Goal: Task Accomplishment & Management: Use online tool/utility

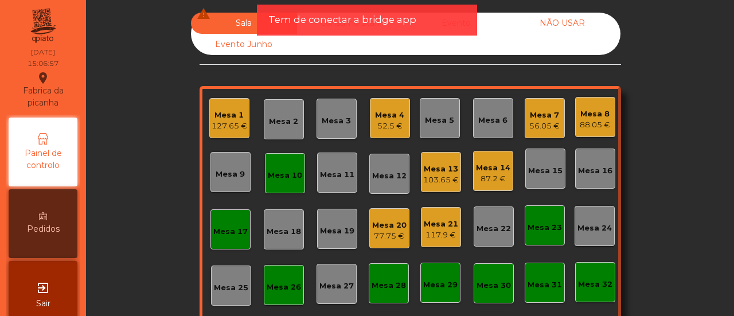
click at [122, 185] on div "Sala warning Consumo Staff Evento NÃO USAR Evento Junho Mesa 1 127.65 € Mesa 2 …" at bounding box center [409, 205] width 617 height 384
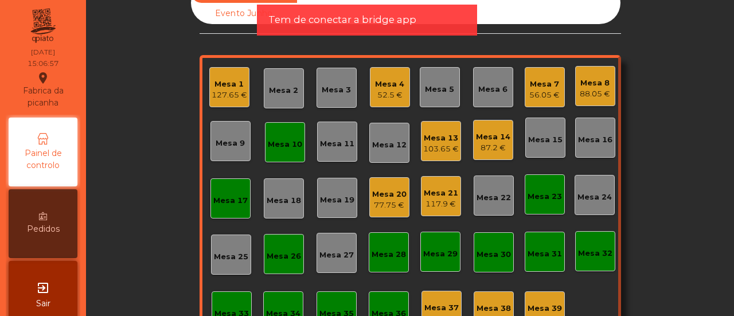
scroll to position [69, 0]
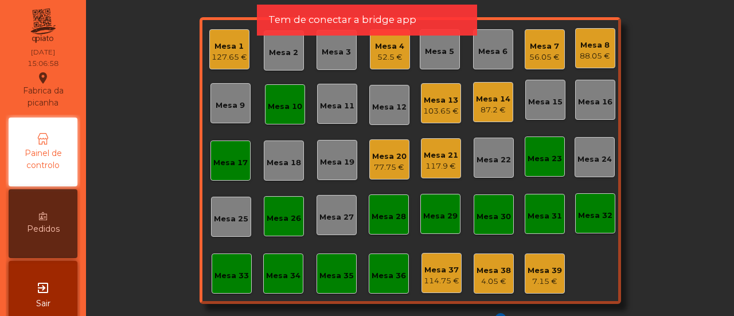
click at [228, 284] on div "Mesa 33" at bounding box center [232, 273] width 40 height 40
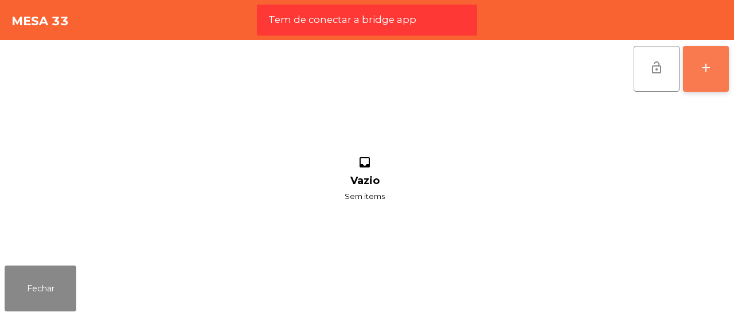
click at [704, 53] on button "add" at bounding box center [706, 69] width 46 height 46
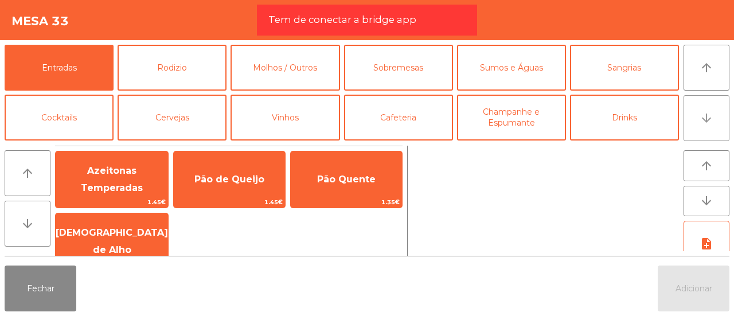
click at [702, 108] on button "arrow_downward" at bounding box center [706, 118] width 46 height 46
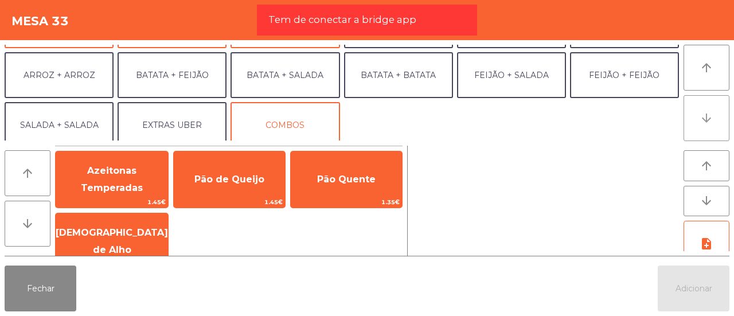
click at [702, 108] on button "arrow_downward" at bounding box center [706, 118] width 46 height 46
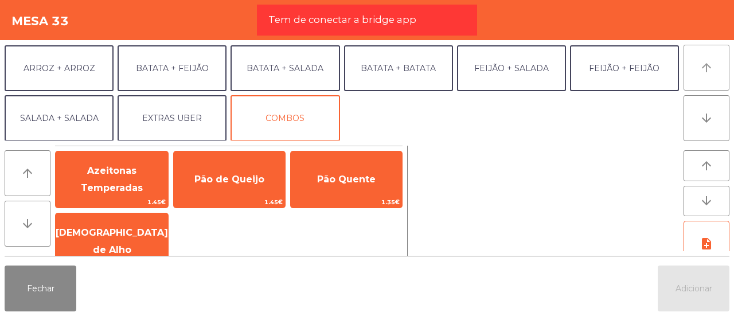
click at [704, 72] on icon "arrow_upward" at bounding box center [706, 68] width 14 height 14
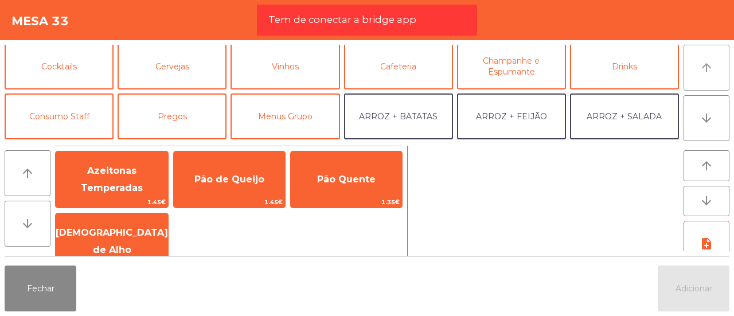
scroll to position [49, 0]
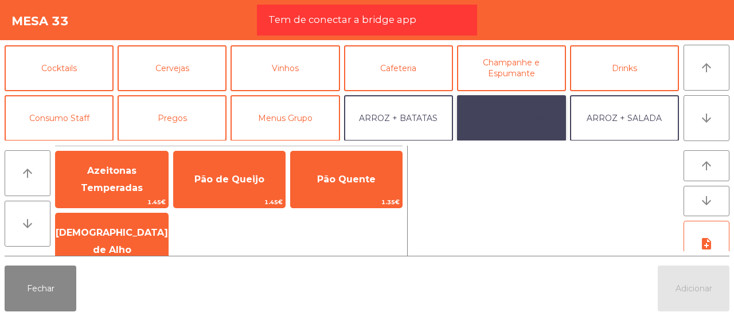
click at [490, 125] on button "ARROZ + FEIJÃO" at bounding box center [511, 118] width 109 height 46
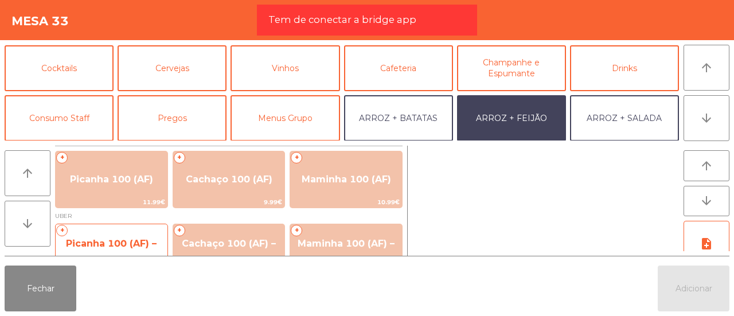
click at [108, 242] on span "Picanha 100 (AF) – UBER" at bounding box center [111, 252] width 91 height 28
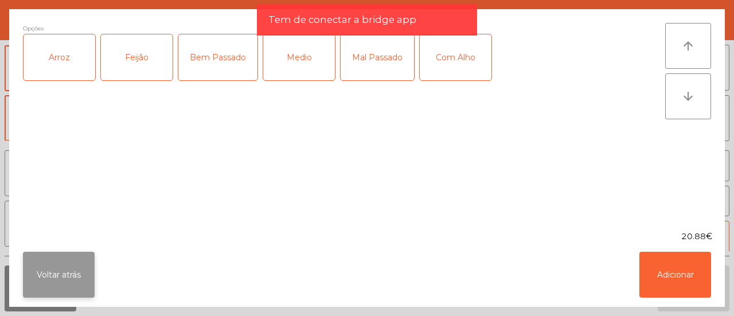
click at [62, 267] on button "Voltar atrás" at bounding box center [59, 275] width 72 height 46
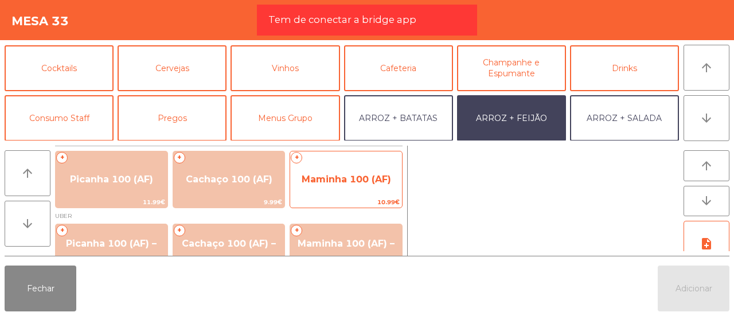
click at [298, 178] on span "Maminha 100 (AF)" at bounding box center [346, 179] width 112 height 31
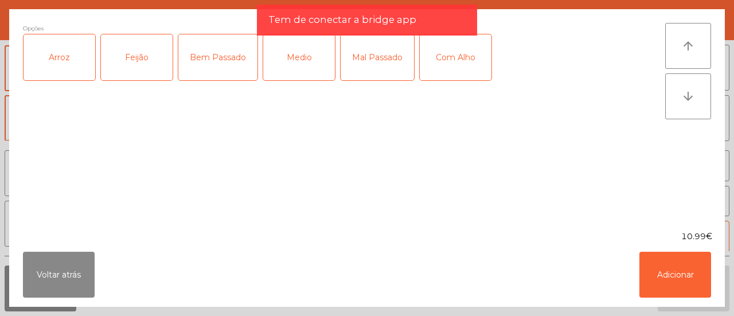
click at [65, 52] on div "Arroz" at bounding box center [60, 57] width 72 height 46
click at [124, 60] on div "Feijão" at bounding box center [137, 57] width 72 height 46
click at [378, 68] on div "Mal Passado" at bounding box center [377, 57] width 73 height 46
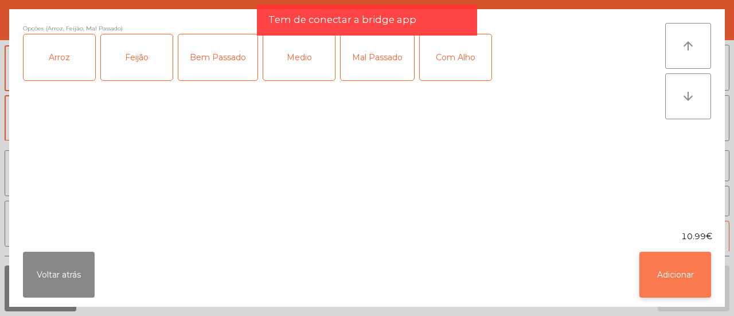
click at [674, 273] on button "Adicionar" at bounding box center [675, 275] width 72 height 46
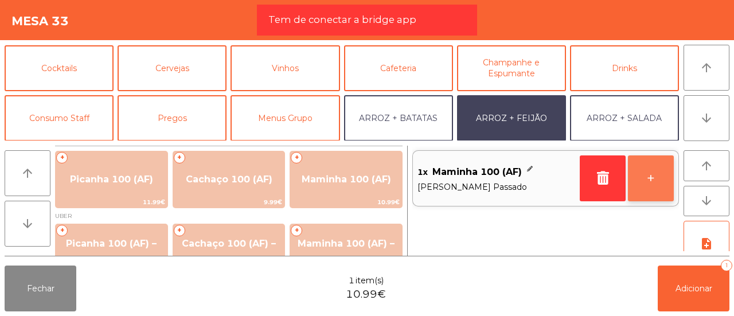
click at [655, 183] on button "+" at bounding box center [651, 178] width 46 height 46
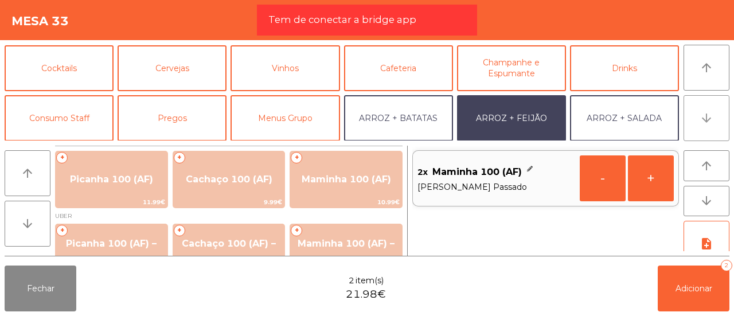
click at [692, 111] on button "arrow_downward" at bounding box center [706, 118] width 46 height 46
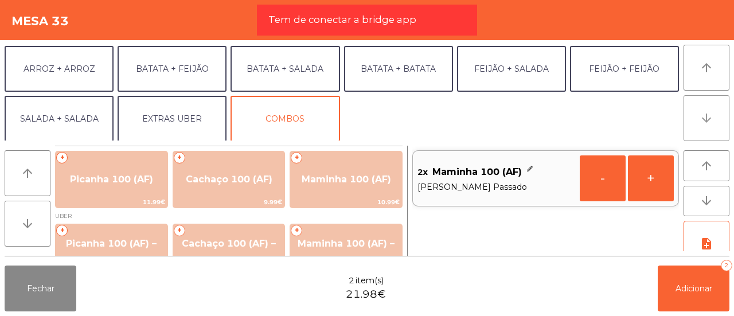
scroll to position [149, 0]
click at [692, 111] on button "arrow_downward" at bounding box center [706, 118] width 46 height 46
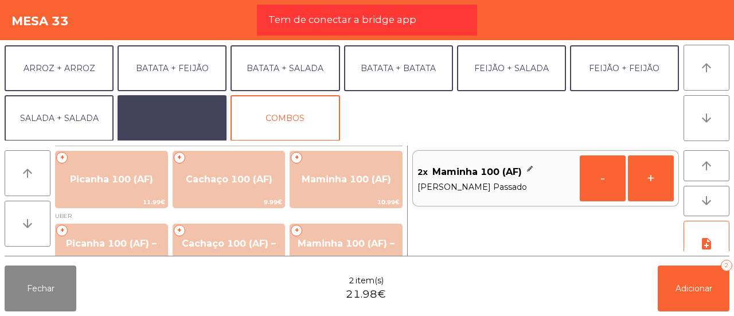
click at [141, 123] on button "EXTRAS UBER" at bounding box center [172, 118] width 109 height 46
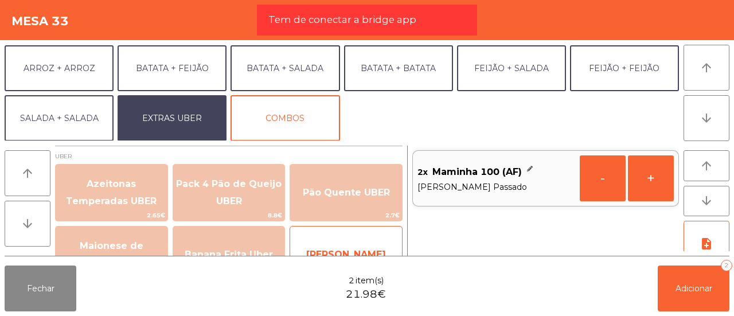
click at [320, 239] on span "[PERSON_NAME]" at bounding box center [346, 254] width 112 height 31
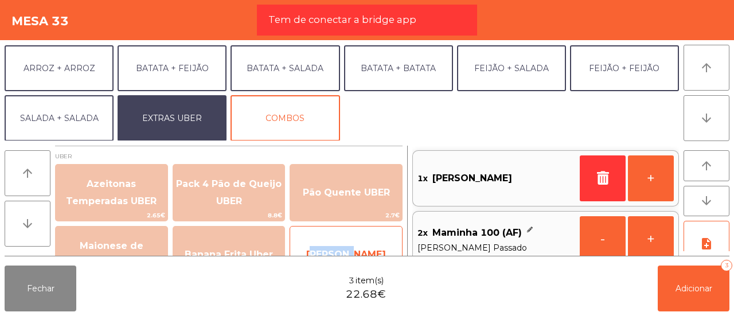
click at [320, 239] on span "[PERSON_NAME]" at bounding box center [346, 254] width 112 height 31
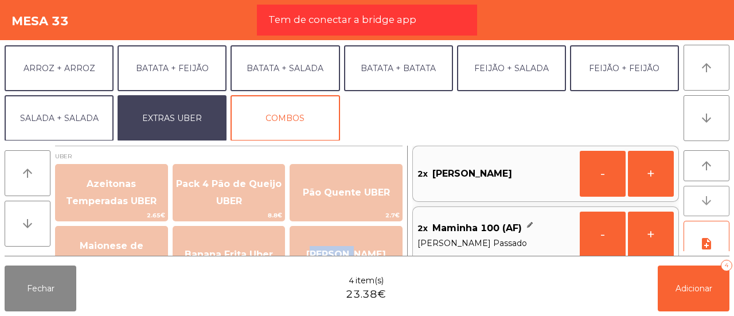
click at [706, 198] on icon "arrow_downward" at bounding box center [706, 201] width 14 height 14
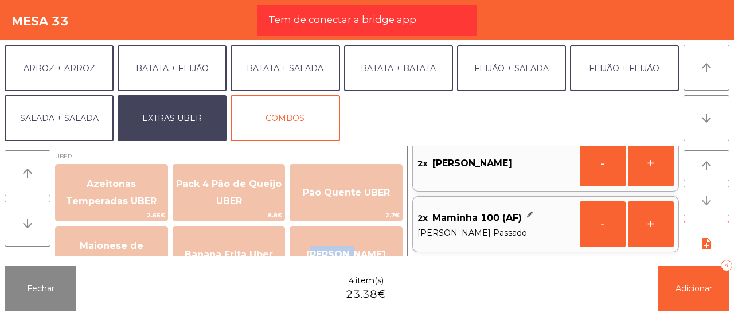
click at [706, 198] on icon "arrow_downward" at bounding box center [706, 201] width 14 height 14
click at [15, 224] on button "arrow_downward" at bounding box center [28, 224] width 46 height 46
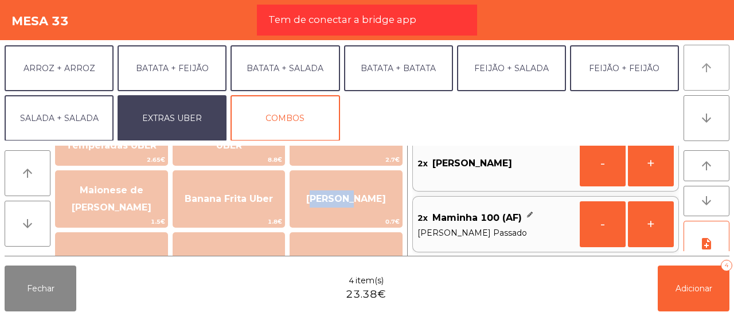
click at [697, 72] on button "arrow_upward" at bounding box center [706, 68] width 46 height 46
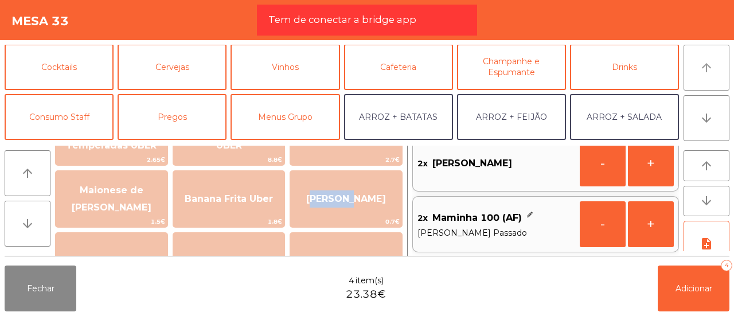
scroll to position [49, 0]
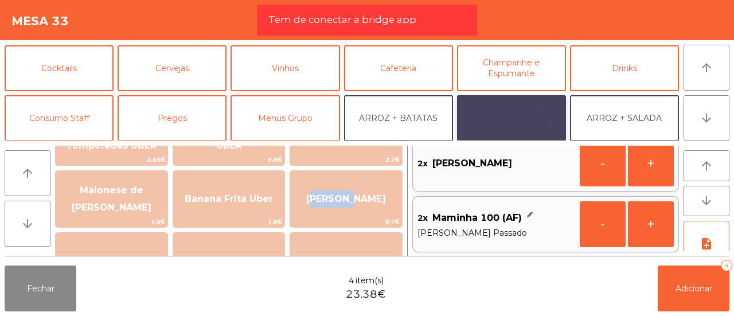
click at [503, 112] on button "ARROZ + FEIJÃO" at bounding box center [511, 118] width 109 height 46
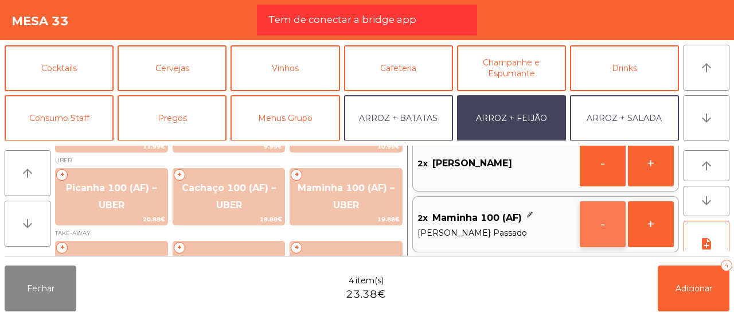
click at [612, 232] on button "-" at bounding box center [603, 224] width 46 height 46
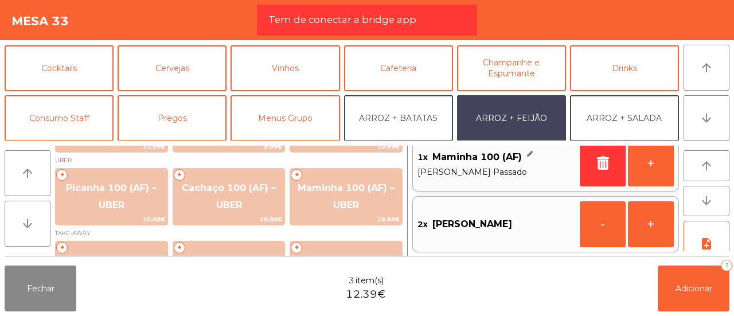
scroll to position [5, 0]
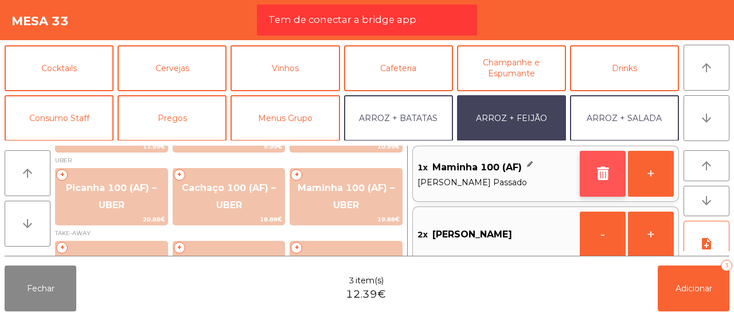
click at [607, 156] on button "button" at bounding box center [603, 174] width 46 height 46
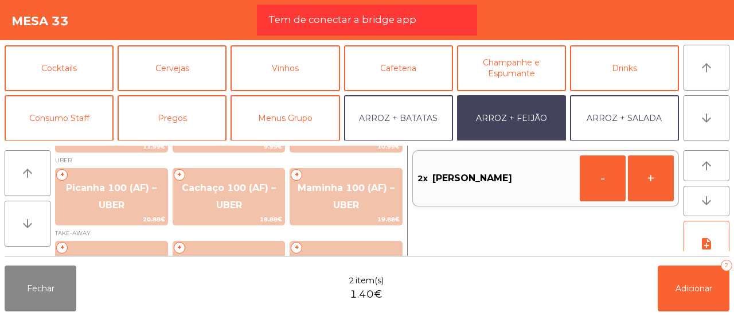
scroll to position [0, 0]
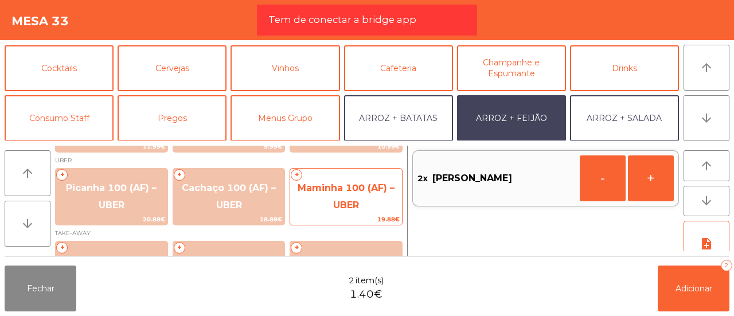
click at [377, 190] on span "Maminha 100 (AF) – UBER" at bounding box center [346, 196] width 97 height 28
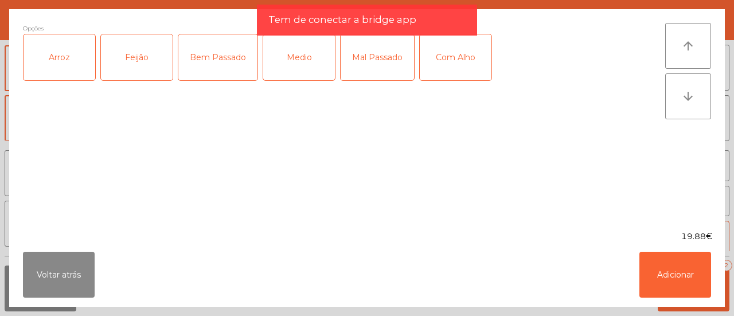
drag, startPoint x: 56, startPoint y: 61, endPoint x: 136, endPoint y: 56, distance: 80.4
click at [136, 56] on div "Arroz Feijão Bem Passado Medio Mal Passado Com Alho" at bounding box center [344, 62] width 642 height 57
click at [136, 56] on div "Feijão" at bounding box center [137, 57] width 72 height 46
click at [57, 56] on div "Arroz" at bounding box center [60, 57] width 72 height 46
click at [365, 66] on div "Mal Passado" at bounding box center [377, 57] width 73 height 46
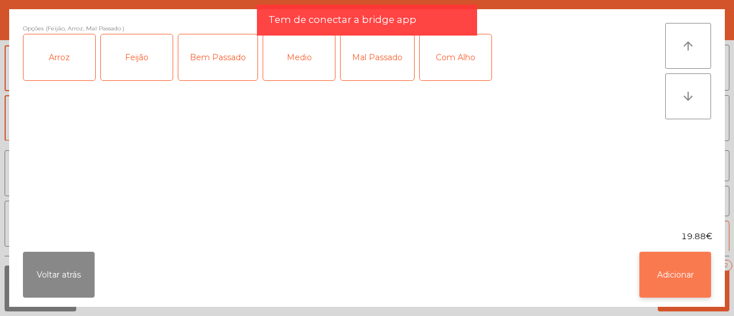
click at [669, 280] on button "Adicionar" at bounding box center [675, 275] width 72 height 46
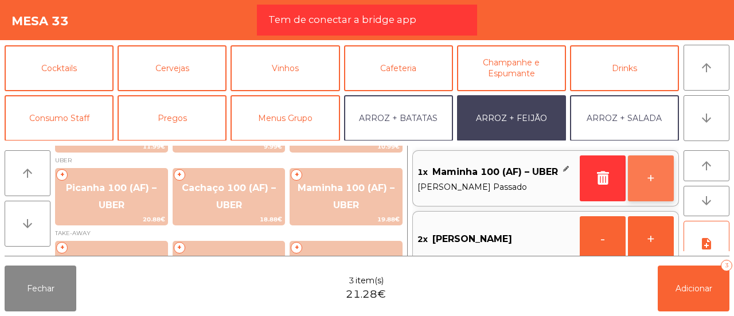
click at [658, 183] on button "+" at bounding box center [651, 178] width 46 height 46
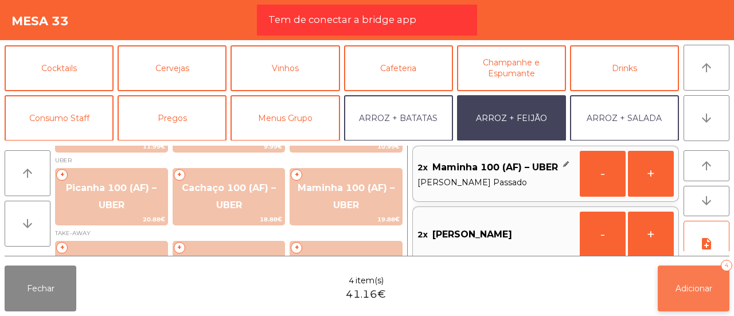
click at [690, 308] on button "Adicionar 4" at bounding box center [694, 288] width 72 height 46
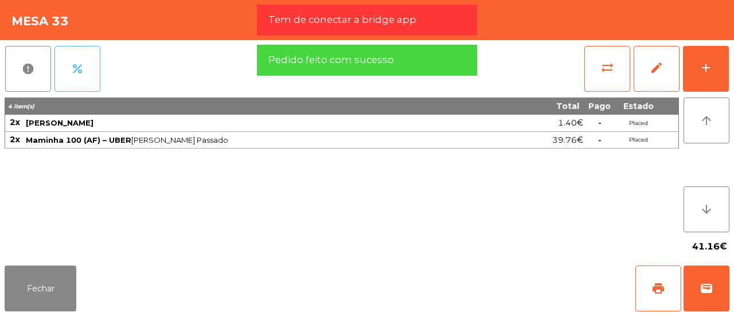
click at [71, 62] on span "percent" at bounding box center [78, 69] width 14 height 14
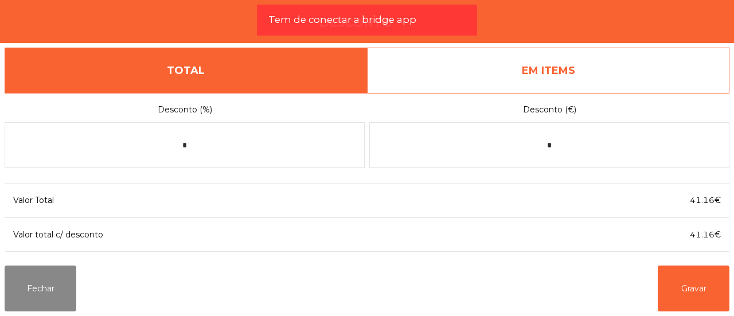
click at [498, 82] on link "EM ITEMS" at bounding box center [548, 71] width 362 height 46
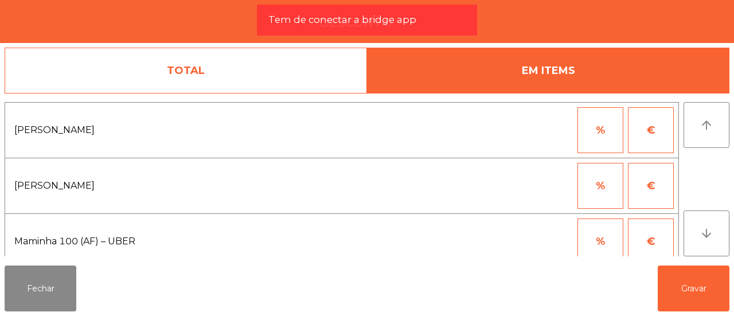
click at [594, 230] on button "%" at bounding box center [600, 241] width 46 height 46
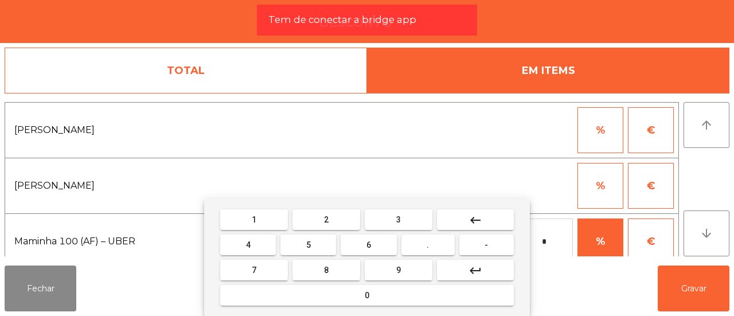
click at [533, 228] on body "Fabrica da picanha location_on [DATE] 15:08:18 Painel de controlo Pedidos exit_…" at bounding box center [367, 158] width 734 height 316
type input "***"
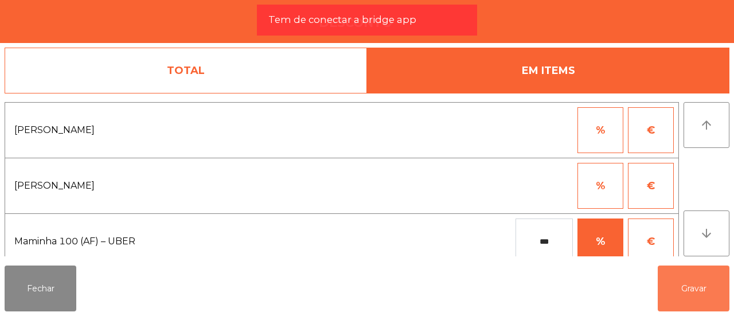
click at [684, 299] on button "Gravar" at bounding box center [694, 288] width 72 height 46
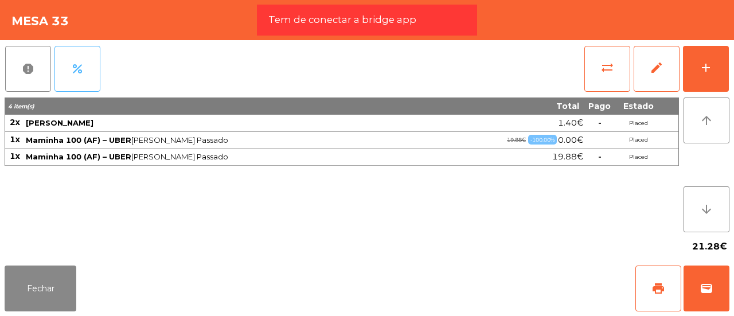
click at [69, 83] on button "percent" at bounding box center [77, 69] width 46 height 46
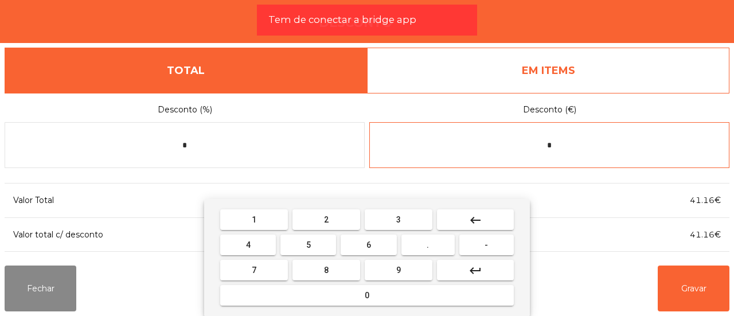
click at [543, 142] on input "*" at bounding box center [549, 145] width 360 height 46
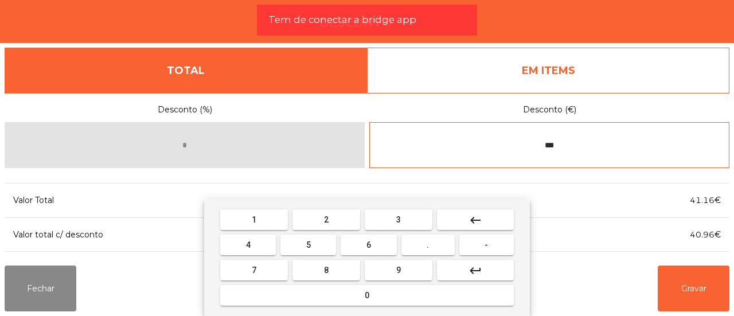
type input "***"
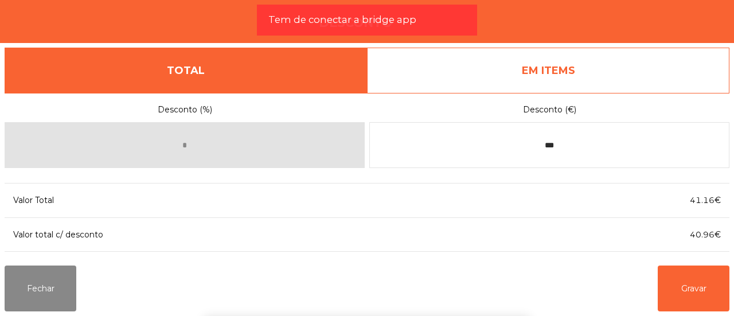
click at [692, 299] on div "1 2 3 keyboard_backspace 4 5 6 . - 7 8 9 keyboard_return 0" at bounding box center [367, 257] width 734 height 117
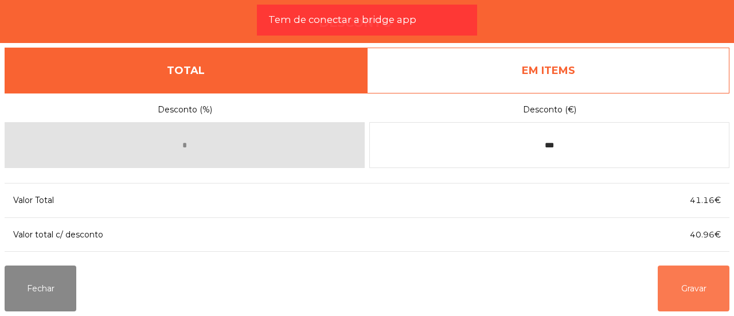
click at [692, 299] on button "Gravar" at bounding box center [694, 288] width 72 height 46
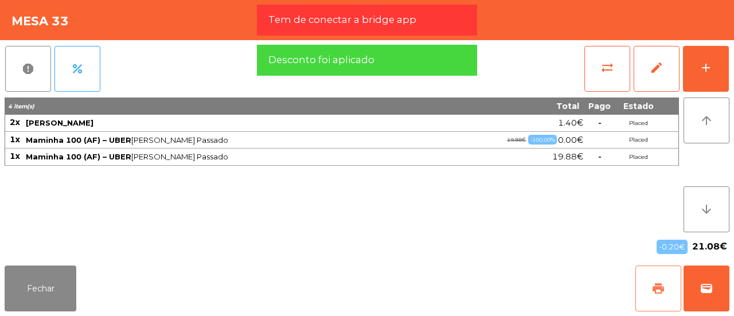
click at [655, 281] on button "print" at bounding box center [658, 288] width 46 height 46
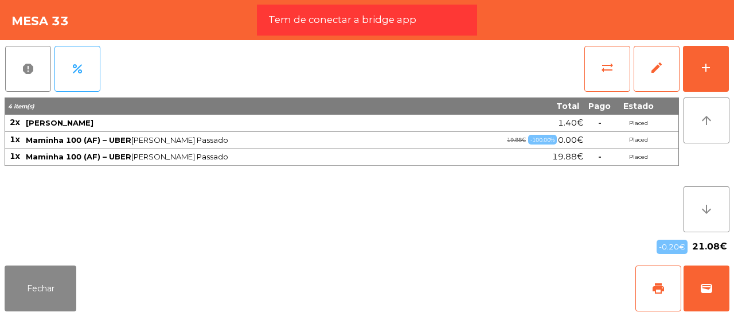
click at [359, 85] on div "report percent sync_alt edit add" at bounding box center [367, 68] width 725 height 57
click at [705, 291] on span "wallet" at bounding box center [706, 288] width 14 height 14
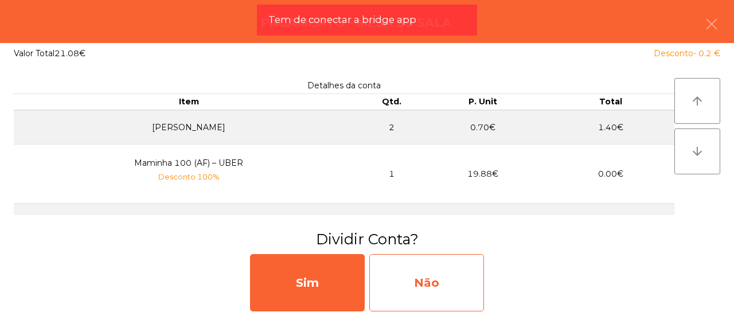
click at [464, 287] on div "Não" at bounding box center [426, 282] width 115 height 57
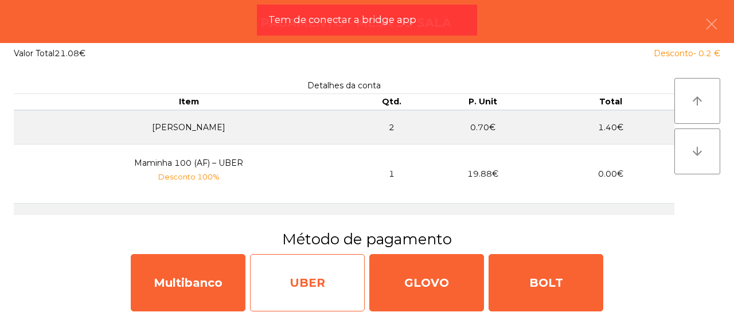
click at [306, 284] on div "UBER" at bounding box center [307, 282] width 115 height 57
select select "**"
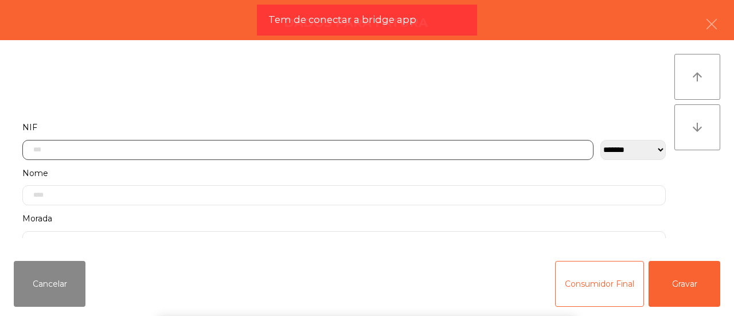
click at [186, 151] on input "text" at bounding box center [307, 150] width 571 height 20
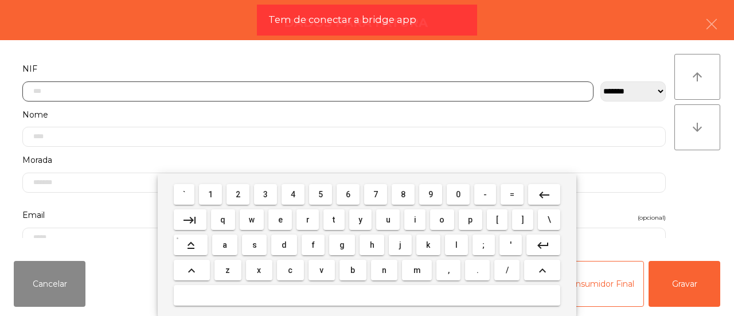
scroll to position [65, 0]
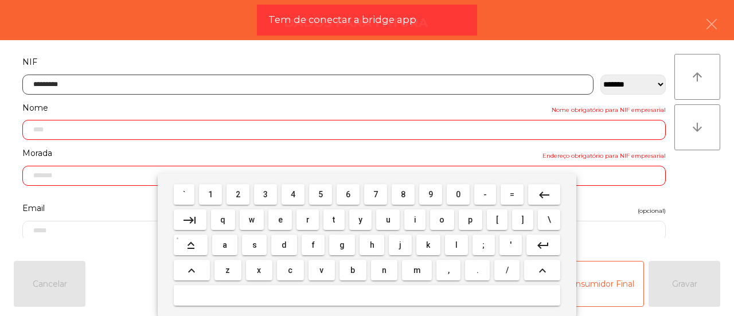
type input "*********"
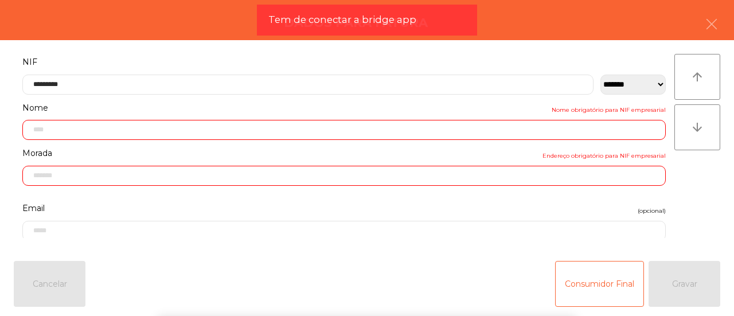
type input "**********"
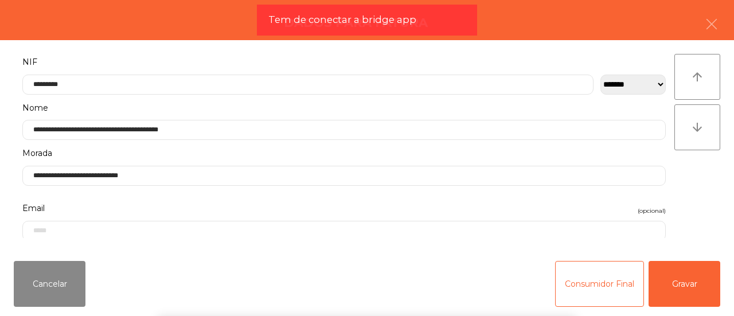
click at [636, 251] on div "` 1 2 3 4 5 6 7 8 9 0 - = keyboard_backspace keyboard_tab q w e r t y u i o p […" at bounding box center [367, 245] width 734 height 142
click at [668, 267] on button "Gravar" at bounding box center [684, 284] width 72 height 46
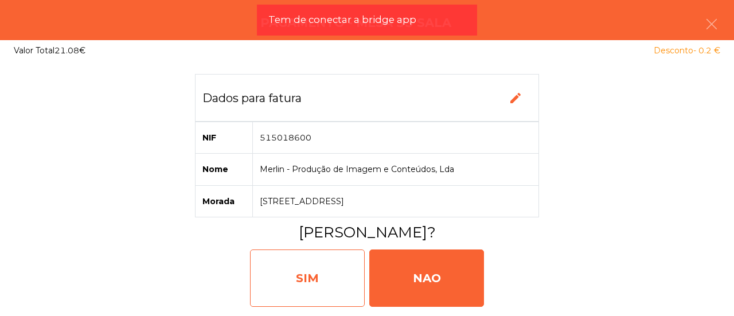
click at [268, 285] on div "SIM" at bounding box center [307, 277] width 115 height 57
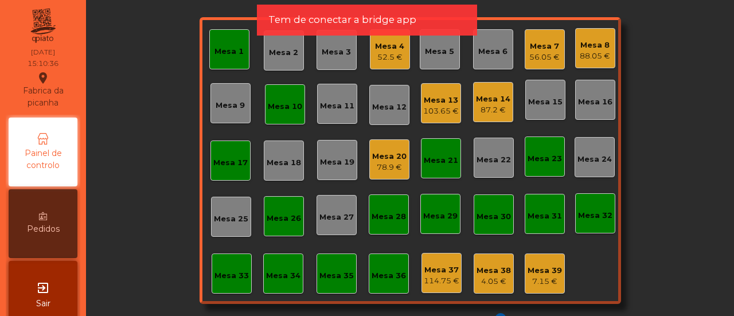
scroll to position [0, 0]
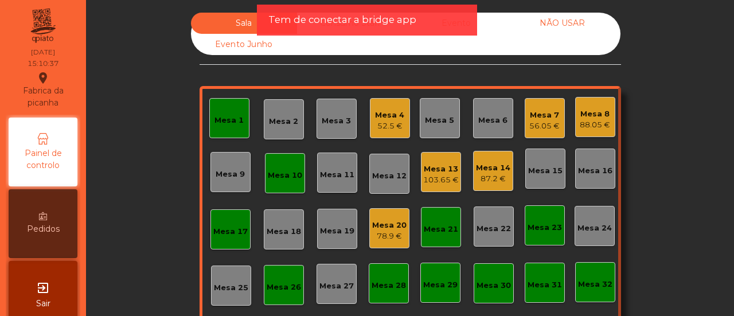
click at [343, 14] on span "Tem de conectar a bridge app" at bounding box center [342, 20] width 148 height 14
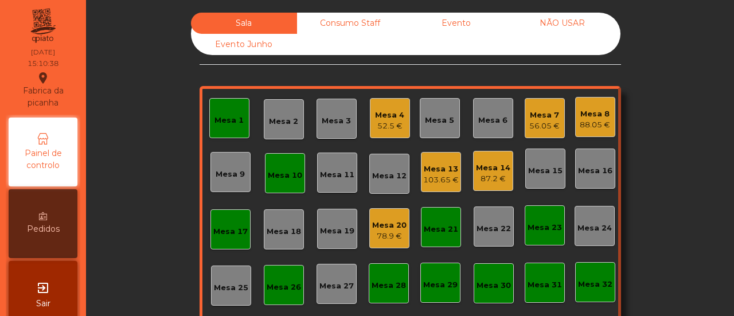
click at [315, 25] on div "Consumo Staff" at bounding box center [350, 23] width 106 height 21
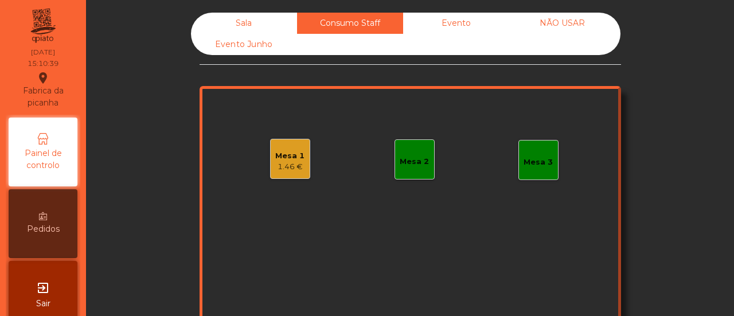
click at [409, 162] on div "Mesa 2" at bounding box center [414, 161] width 29 height 11
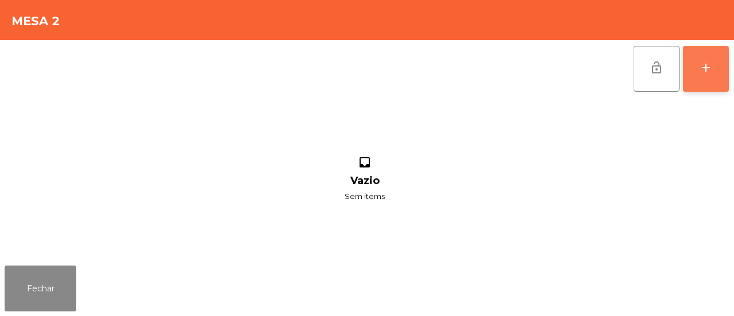
click at [711, 62] on div "add" at bounding box center [706, 68] width 14 height 14
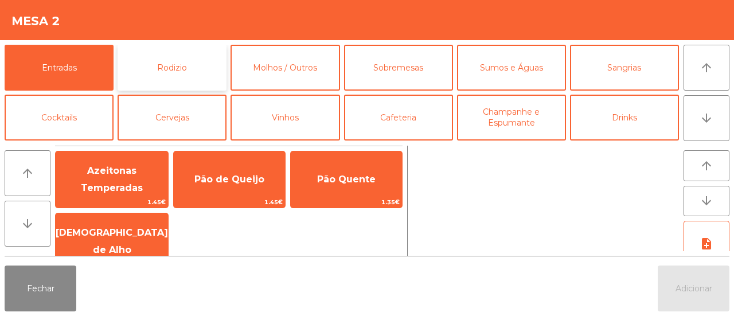
click at [172, 63] on button "Rodizio" at bounding box center [172, 68] width 109 height 46
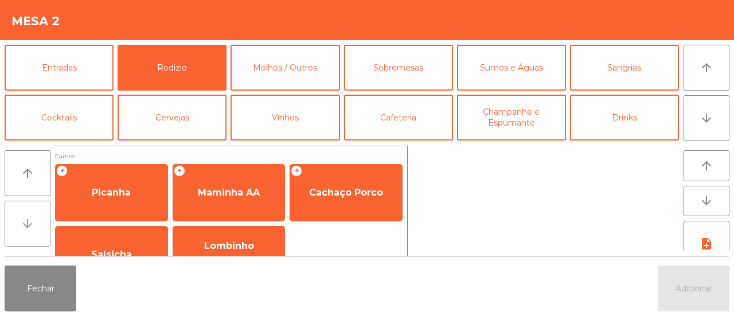
click at [33, 218] on icon "arrow_downward" at bounding box center [28, 224] width 14 height 14
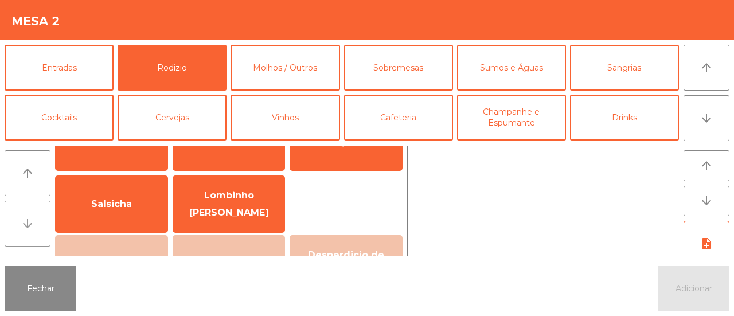
click at [33, 218] on icon "arrow_downward" at bounding box center [28, 224] width 14 height 14
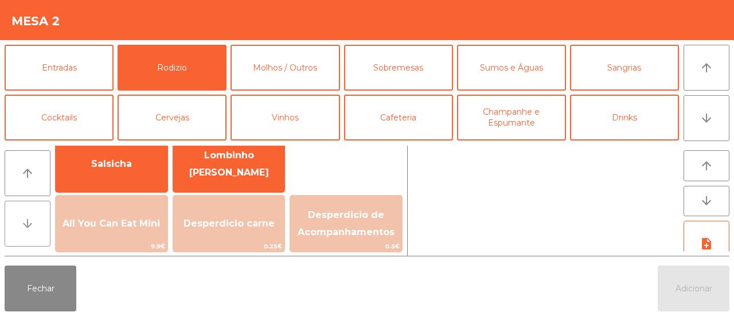
click at [33, 218] on icon "arrow_downward" at bounding box center [28, 224] width 14 height 14
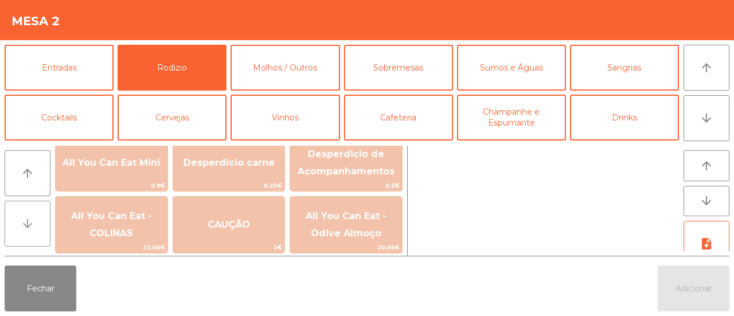
click at [33, 218] on icon "arrow_downward" at bounding box center [28, 224] width 14 height 14
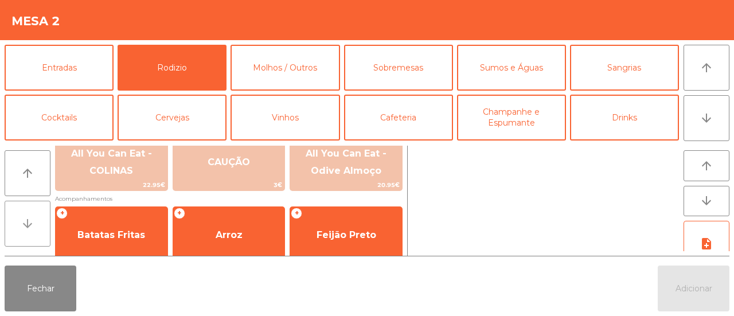
click at [33, 218] on icon "arrow_downward" at bounding box center [28, 224] width 14 height 14
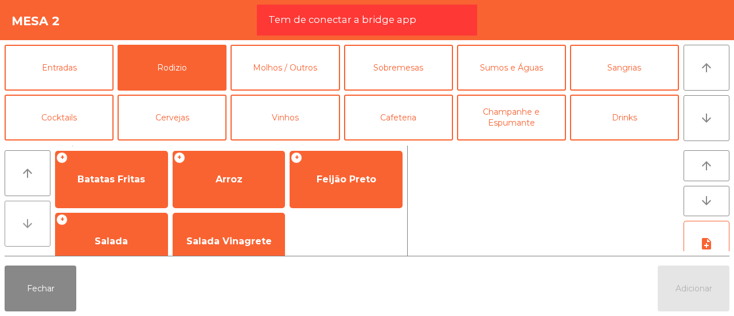
click at [33, 218] on icon "arrow_downward" at bounding box center [28, 224] width 14 height 14
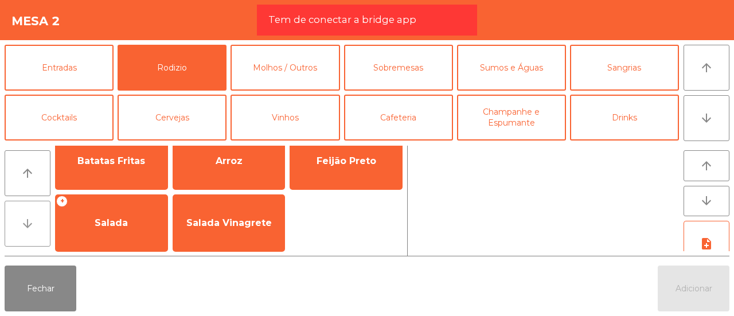
click at [33, 218] on icon "arrow_downward" at bounding box center [28, 224] width 14 height 14
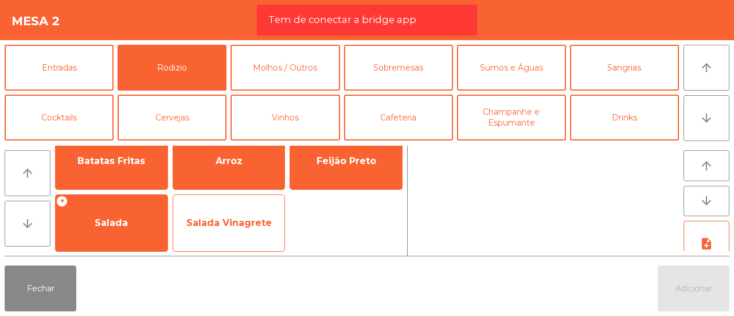
click at [208, 212] on span "Salada Vinagrete" at bounding box center [229, 223] width 112 height 31
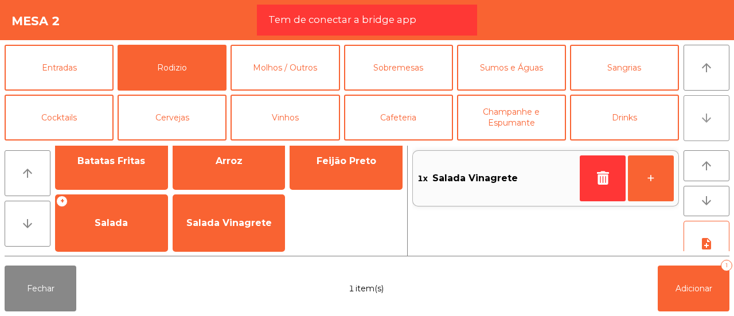
click at [701, 109] on button "arrow_downward" at bounding box center [706, 118] width 46 height 46
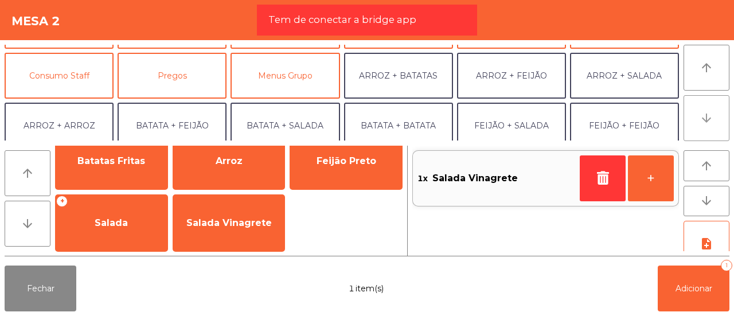
click at [701, 109] on button "arrow_downward" at bounding box center [706, 118] width 46 height 46
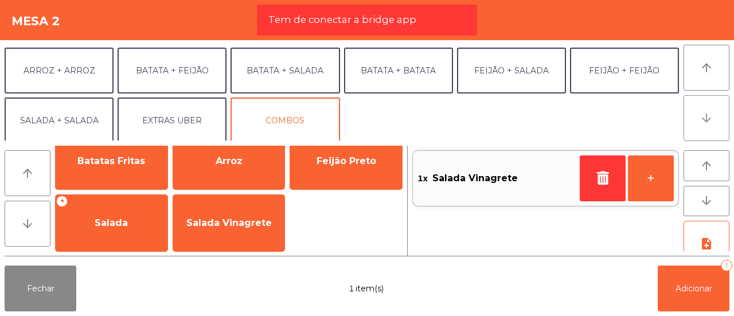
scroll to position [149, 0]
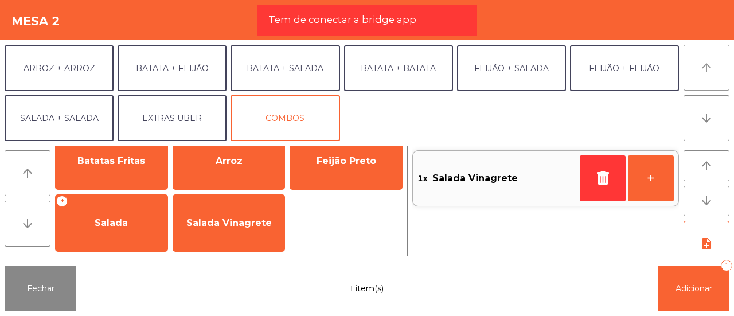
click at [705, 76] on button "arrow_upward" at bounding box center [706, 68] width 46 height 46
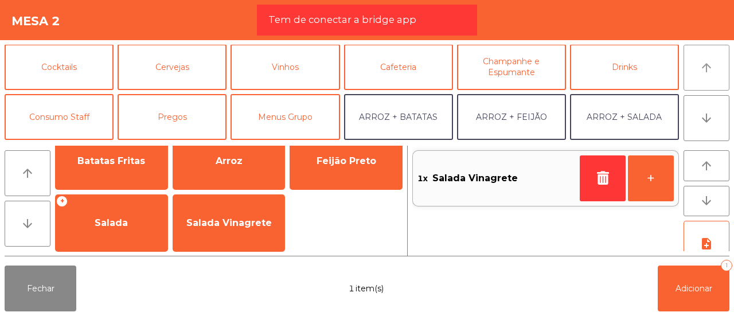
scroll to position [49, 0]
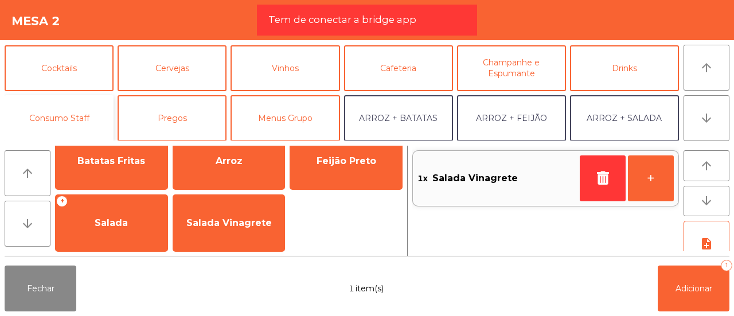
click at [41, 124] on button "Consumo Staff" at bounding box center [59, 118] width 109 height 46
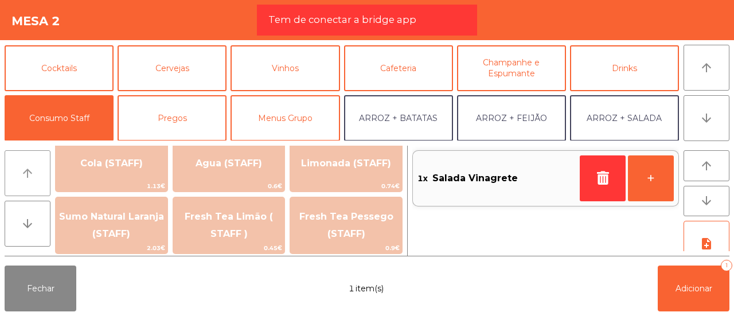
click at [43, 178] on button "arrow_upward" at bounding box center [28, 173] width 46 height 46
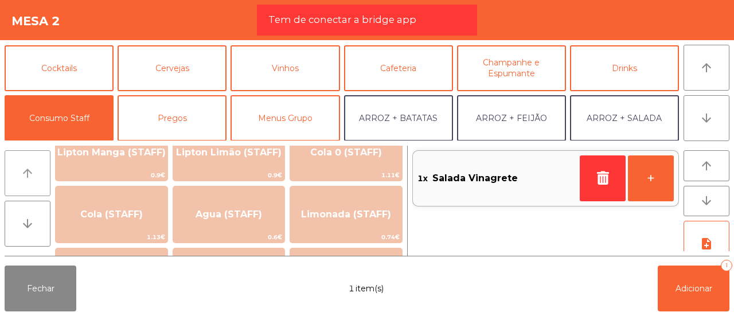
click at [43, 178] on button "arrow_upward" at bounding box center [28, 173] width 46 height 46
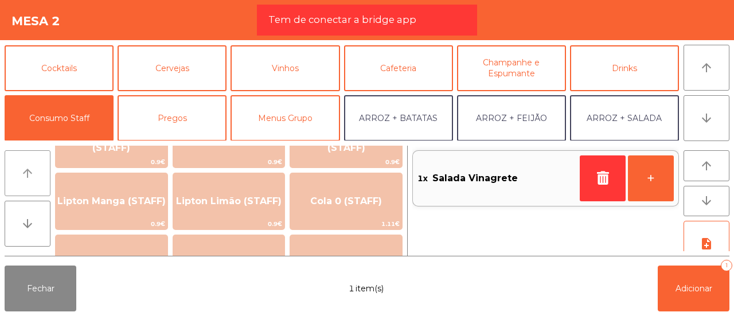
click at [43, 178] on button "arrow_upward" at bounding box center [28, 173] width 46 height 46
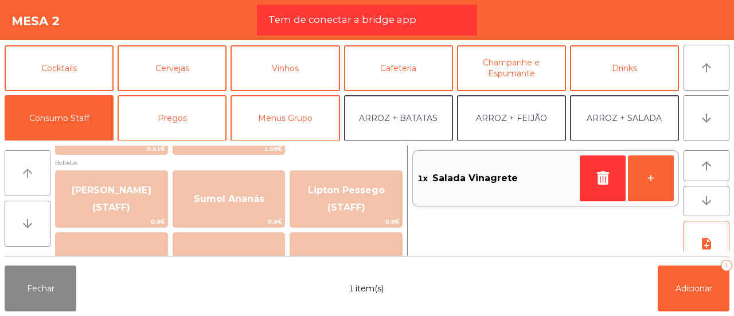
scroll to position [126, 0]
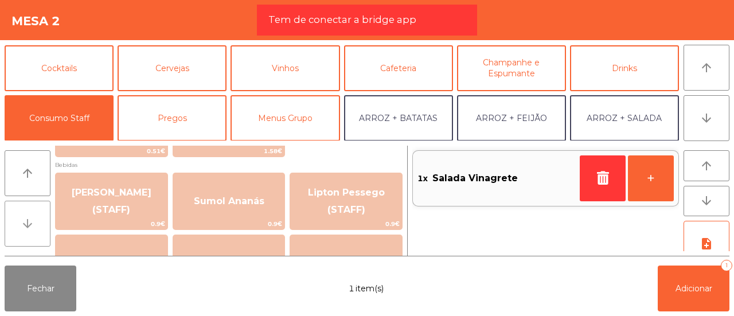
click at [15, 222] on button "arrow_downward" at bounding box center [28, 224] width 46 height 46
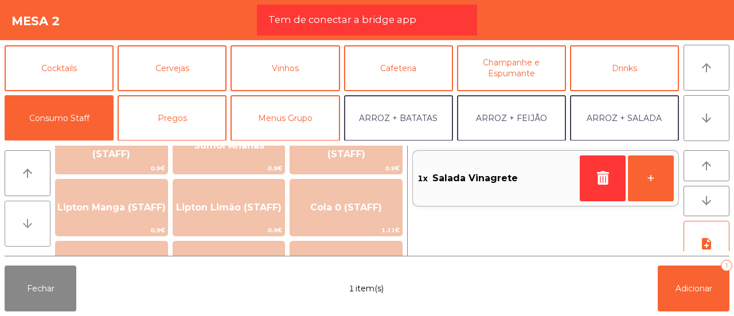
click at [15, 222] on button "arrow_downward" at bounding box center [28, 224] width 46 height 46
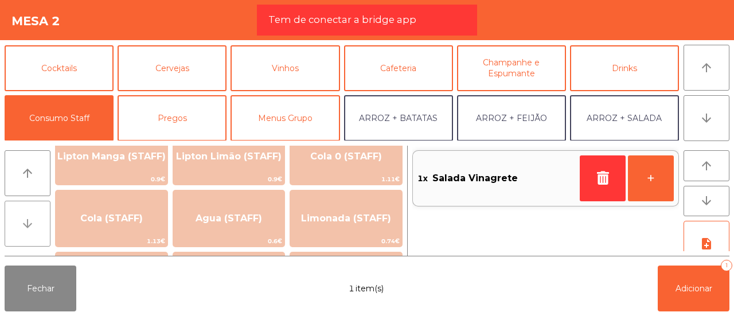
scroll to position [237, 0]
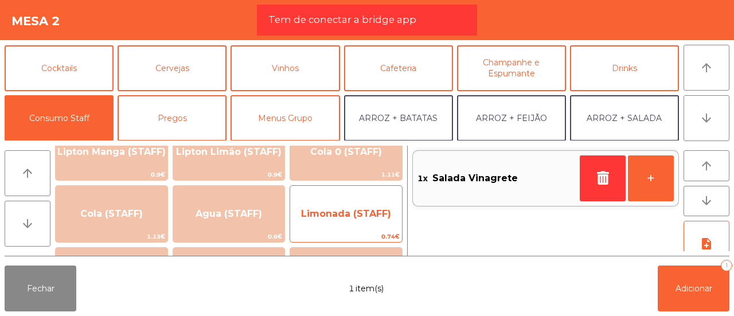
click at [322, 215] on span "Limonada (STAFF)" at bounding box center [346, 213] width 90 height 11
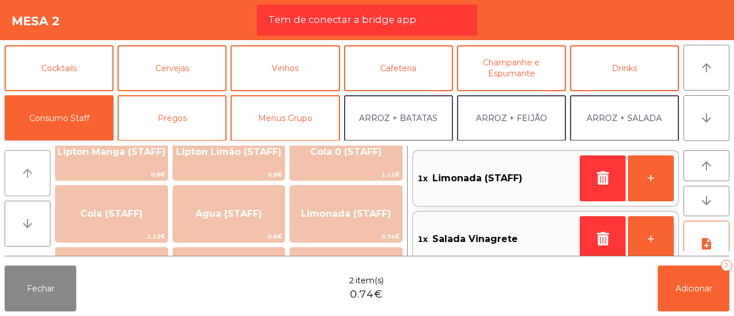
click at [31, 165] on button "arrow_upward" at bounding box center [28, 173] width 46 height 46
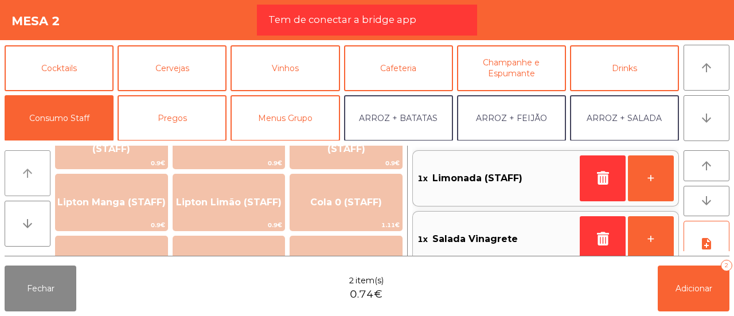
click at [31, 165] on button "arrow_upward" at bounding box center [28, 173] width 46 height 46
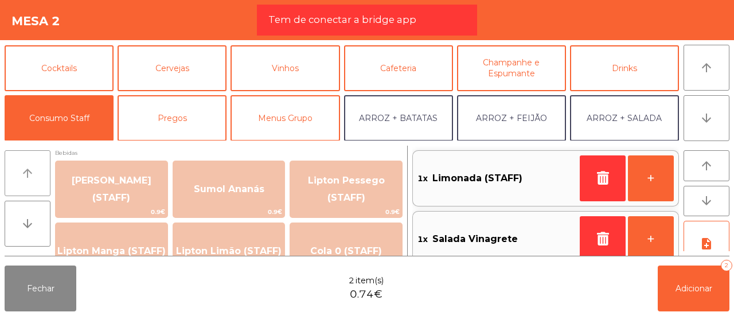
click at [31, 165] on button "arrow_upward" at bounding box center [28, 173] width 46 height 46
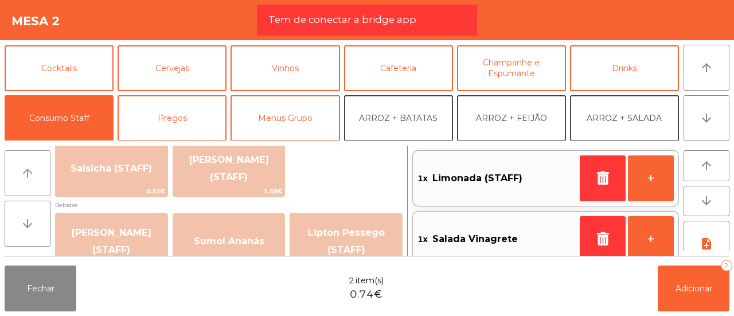
click at [31, 165] on button "arrow_upward" at bounding box center [28, 173] width 46 height 46
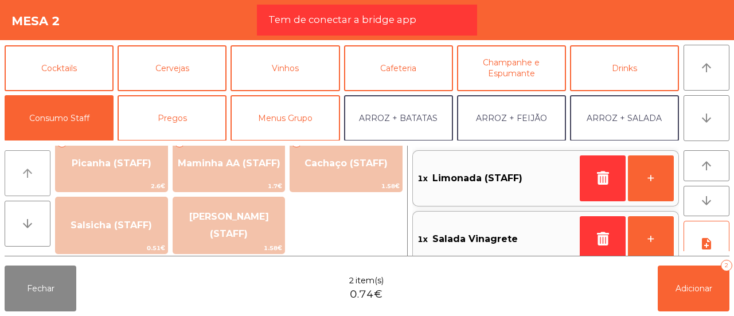
click at [31, 165] on button "arrow_upward" at bounding box center [28, 173] width 46 height 46
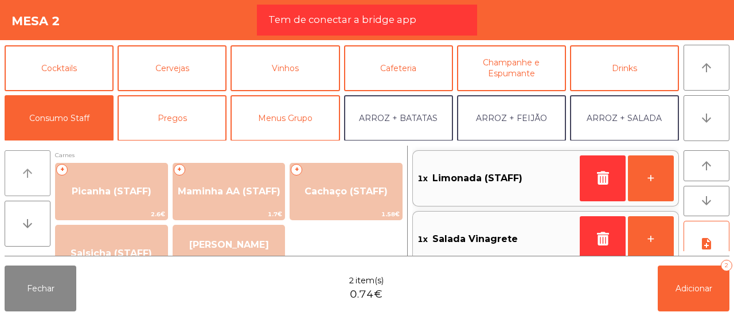
click at [31, 165] on button "arrow_upward" at bounding box center [28, 173] width 46 height 46
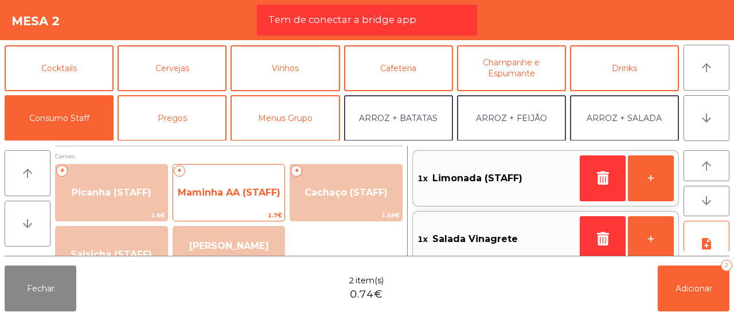
click at [219, 190] on span "Maminha AA (STAFF)" at bounding box center [229, 192] width 103 height 11
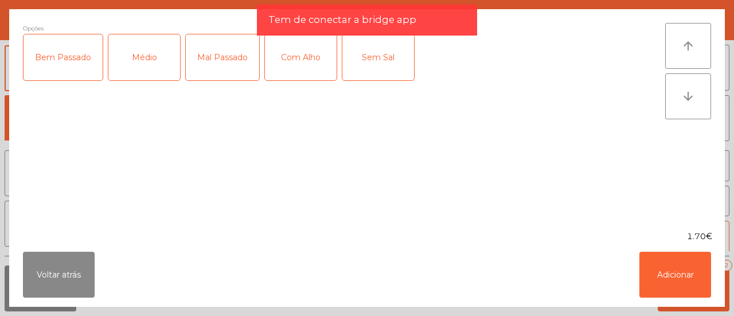
click at [140, 79] on div "Médio" at bounding box center [144, 57] width 72 height 46
click at [288, 72] on div "Com Alho" at bounding box center [301, 57] width 72 height 46
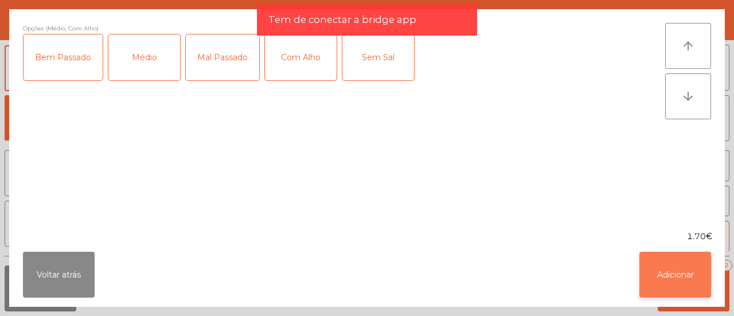
click at [656, 263] on button "Adicionar" at bounding box center [675, 275] width 72 height 46
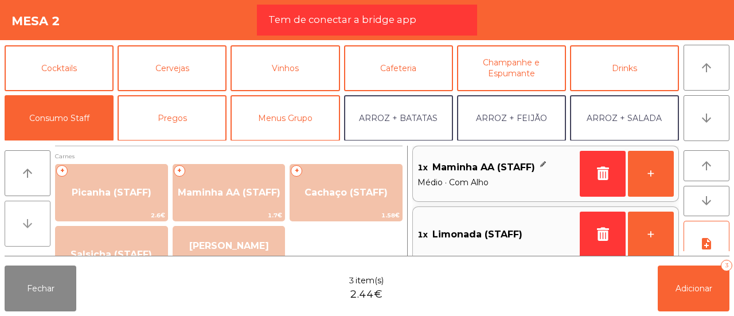
click at [17, 225] on button "arrow_downward" at bounding box center [28, 224] width 46 height 46
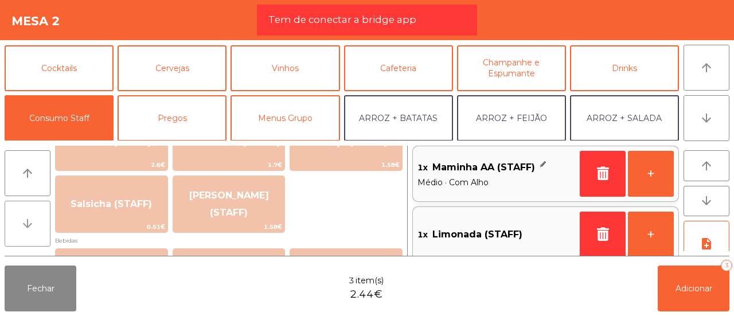
click at [17, 225] on button "arrow_downward" at bounding box center [28, 224] width 46 height 46
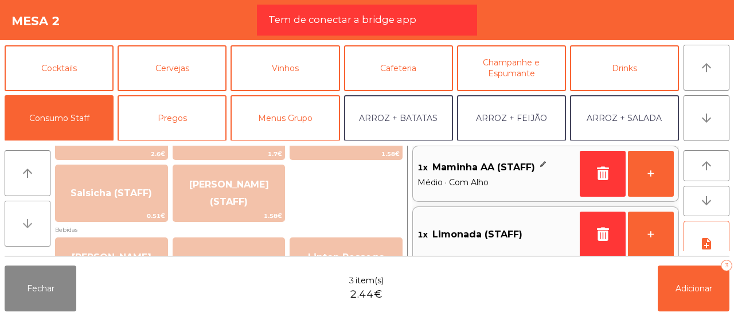
click at [17, 225] on button "arrow_downward" at bounding box center [28, 224] width 46 height 46
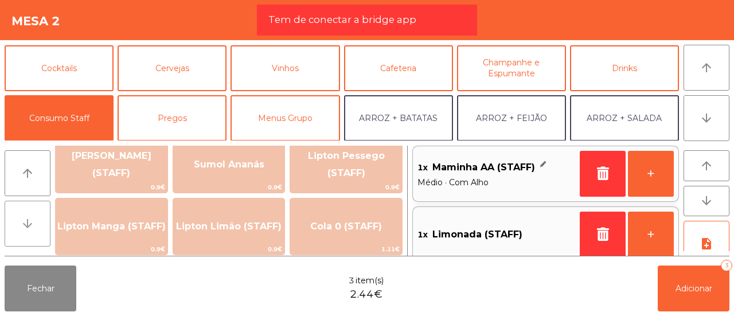
click at [17, 225] on button "arrow_downward" at bounding box center [28, 224] width 46 height 46
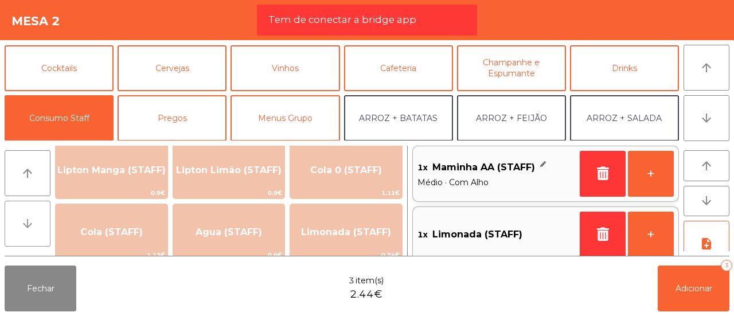
click at [17, 225] on button "arrow_downward" at bounding box center [28, 224] width 46 height 46
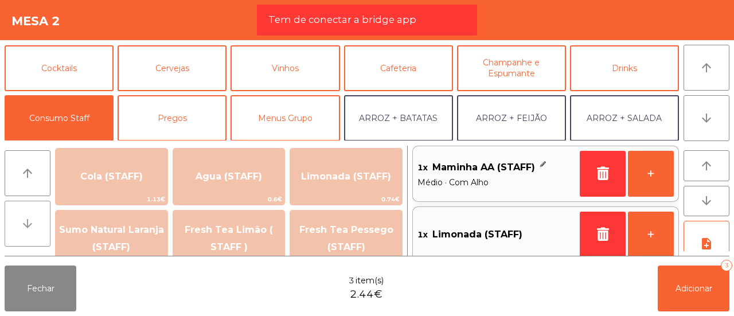
click at [17, 225] on button "arrow_downward" at bounding box center [28, 224] width 46 height 46
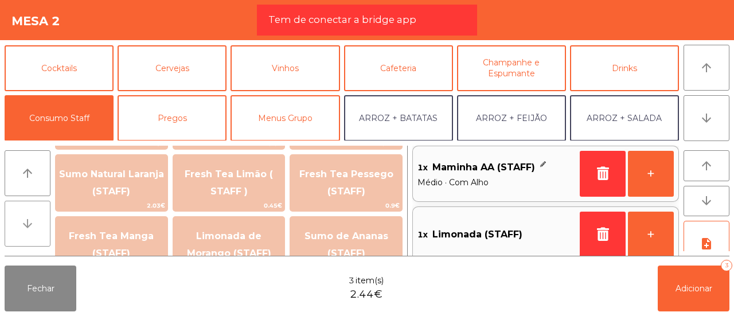
click at [17, 225] on button "arrow_downward" at bounding box center [28, 224] width 46 height 46
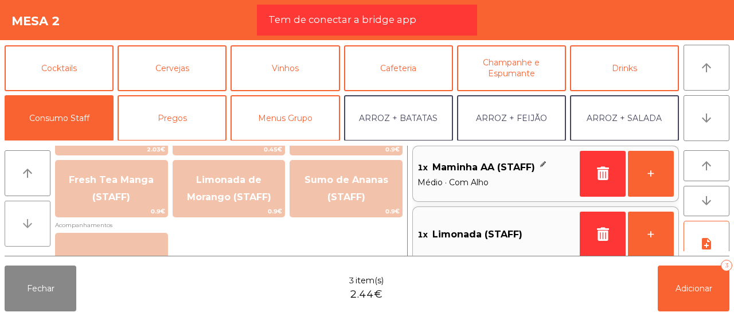
click at [17, 225] on button "arrow_downward" at bounding box center [28, 224] width 46 height 46
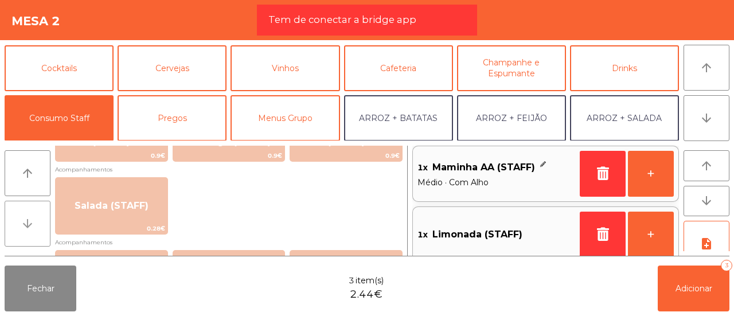
click at [17, 225] on button "arrow_downward" at bounding box center [28, 224] width 46 height 46
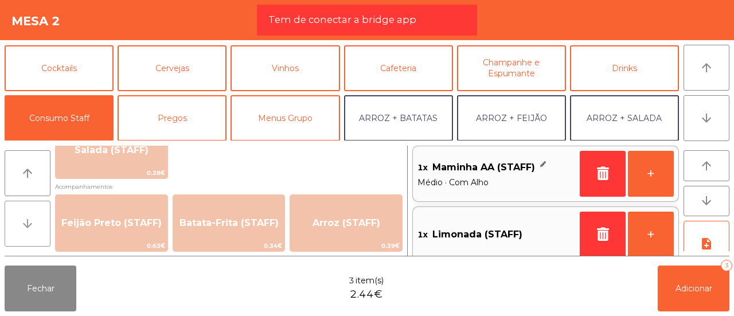
click at [17, 225] on button "arrow_downward" at bounding box center [28, 224] width 46 height 46
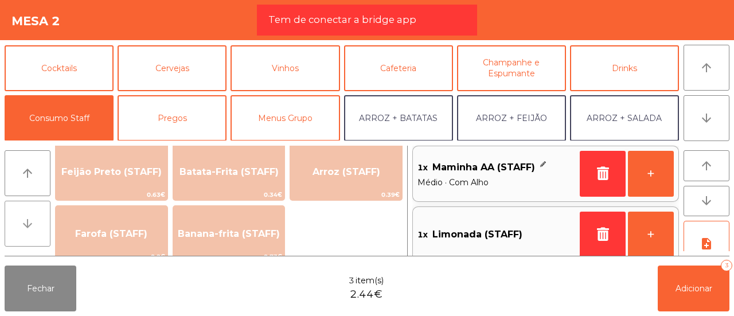
scroll to position [554, 0]
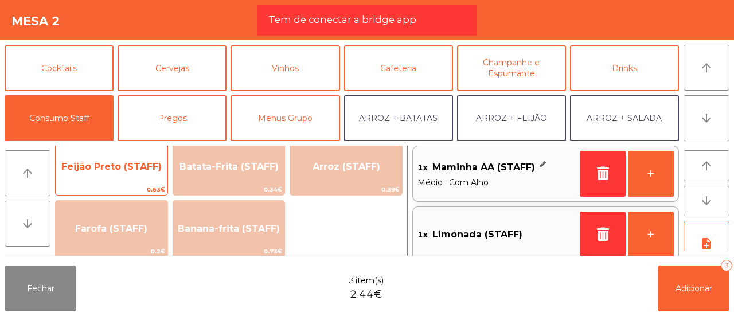
click at [125, 167] on span "Feijão Preto (STAFF)" at bounding box center [111, 166] width 100 height 11
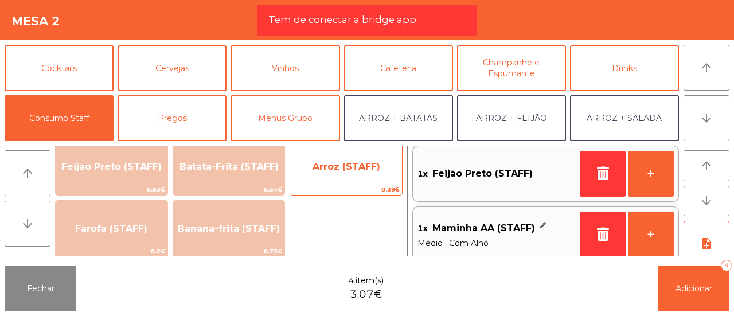
click at [353, 153] on span "Arroz (STAFF)" at bounding box center [346, 166] width 112 height 31
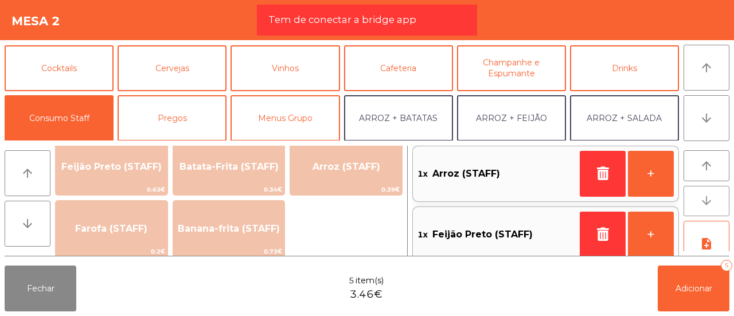
click at [713, 194] on button "arrow_downward" at bounding box center [706, 201] width 46 height 31
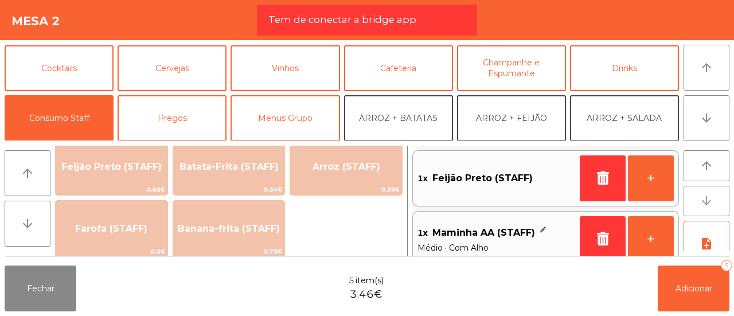
click at [713, 194] on button "arrow_downward" at bounding box center [706, 201] width 46 height 31
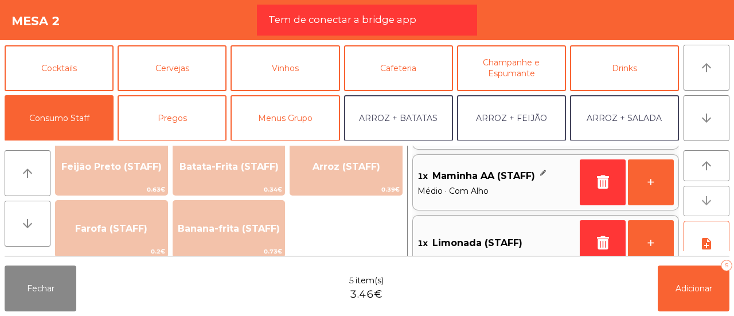
click at [713, 194] on button "arrow_downward" at bounding box center [706, 201] width 46 height 31
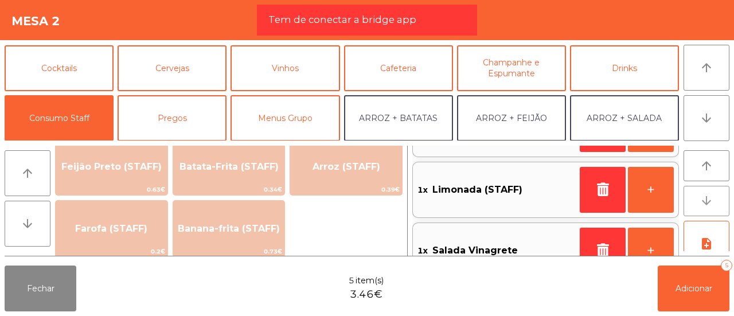
click at [713, 194] on button "arrow_downward" at bounding box center [706, 201] width 46 height 31
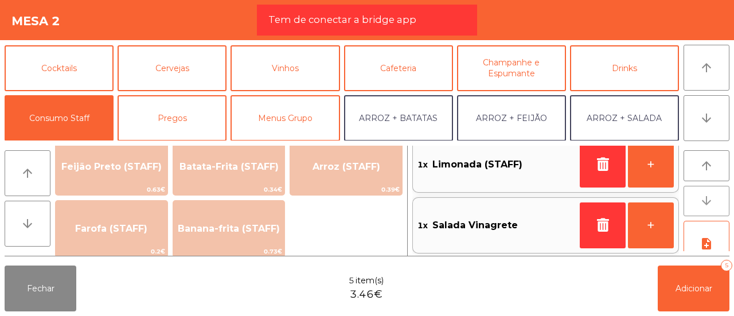
click at [713, 194] on button "arrow_downward" at bounding box center [706, 201] width 46 height 31
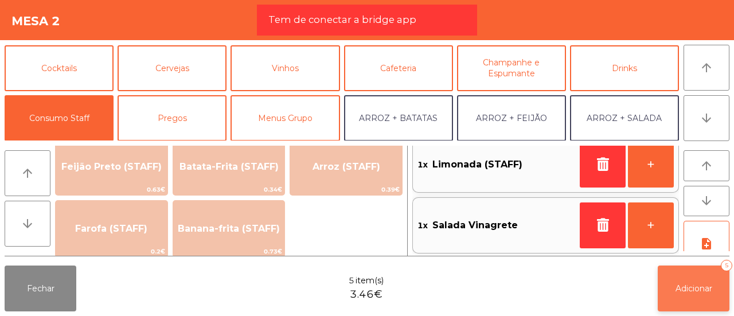
click at [690, 295] on button "Adicionar 5" at bounding box center [694, 288] width 72 height 46
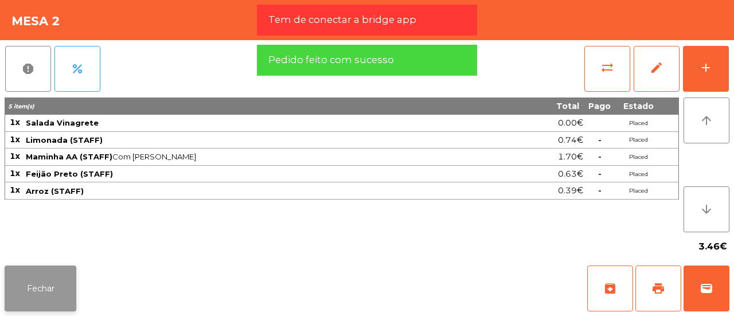
click at [54, 279] on button "Fechar" at bounding box center [41, 288] width 72 height 46
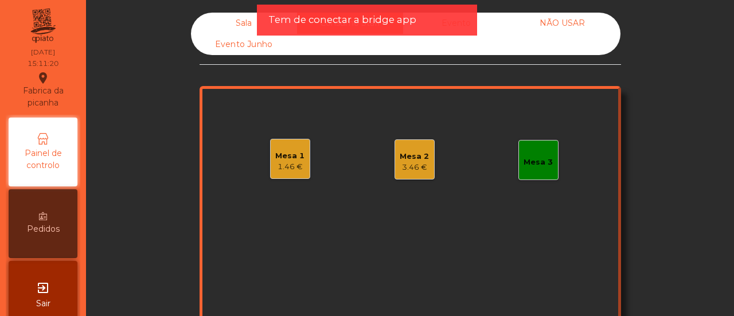
click at [285, 156] on div "Mesa 1" at bounding box center [289, 155] width 29 height 11
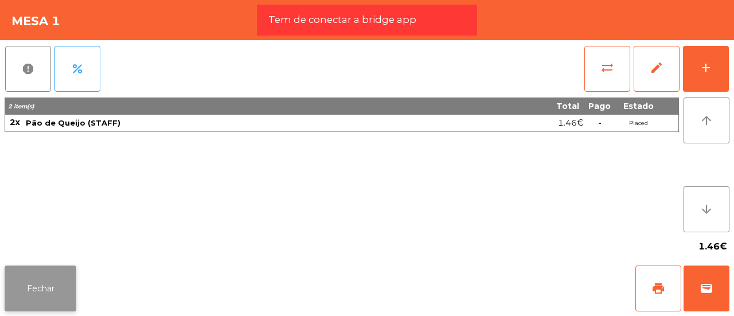
click at [37, 278] on button "Fechar" at bounding box center [41, 288] width 72 height 46
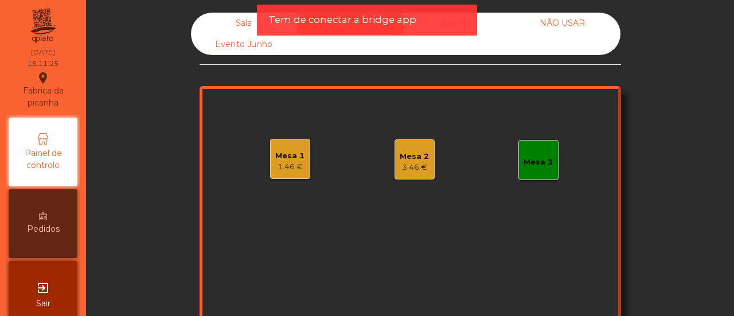
click at [275, 156] on div "Mesa 1" at bounding box center [289, 155] width 29 height 11
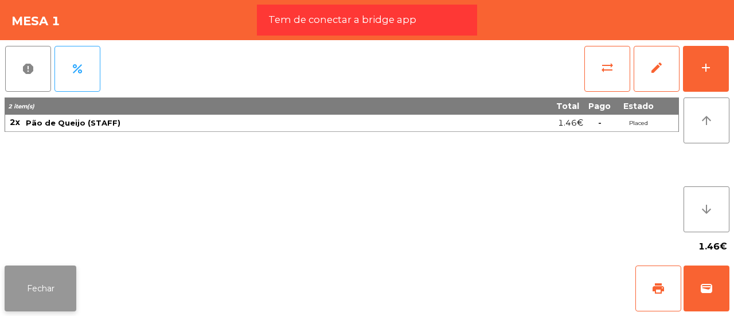
click at [45, 276] on button "Fechar" at bounding box center [41, 288] width 72 height 46
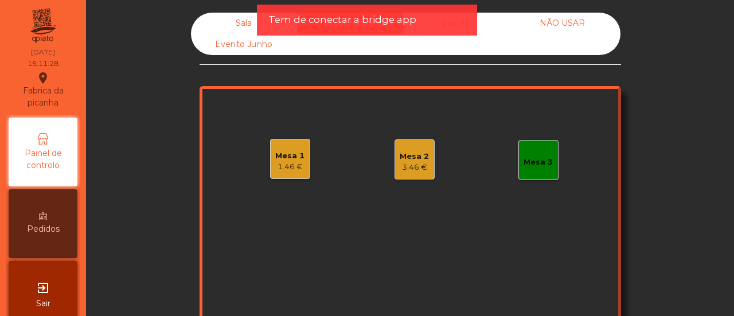
click at [533, 164] on div "Mesa 3" at bounding box center [537, 161] width 29 height 11
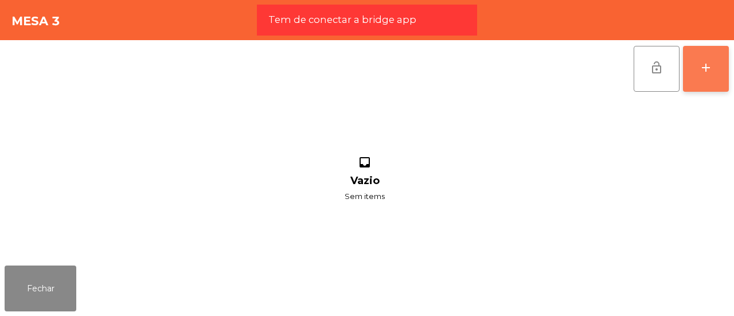
click at [719, 51] on button "add" at bounding box center [706, 69] width 46 height 46
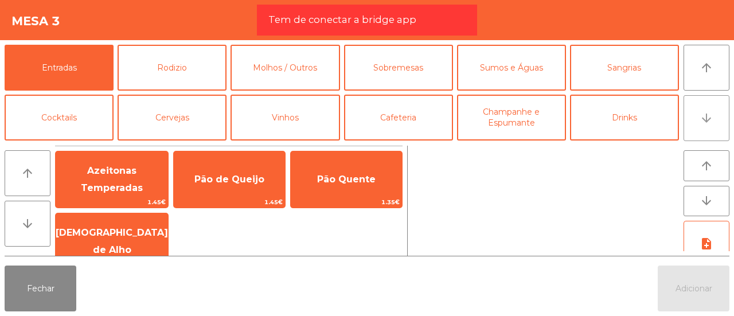
click at [698, 121] on button "arrow_downward" at bounding box center [706, 118] width 46 height 46
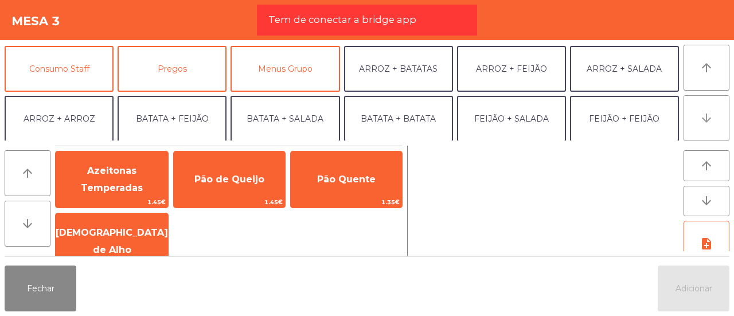
scroll to position [100, 0]
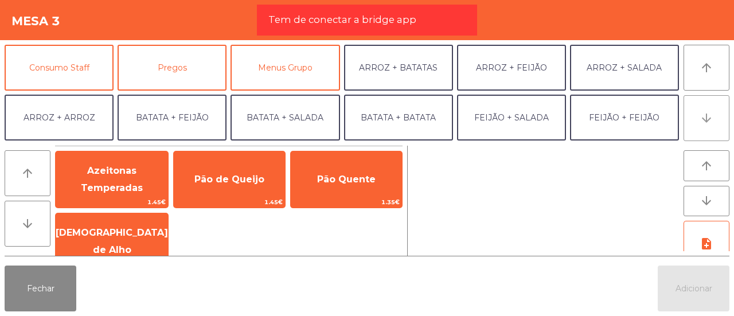
click at [698, 121] on button "arrow_downward" at bounding box center [706, 118] width 46 height 46
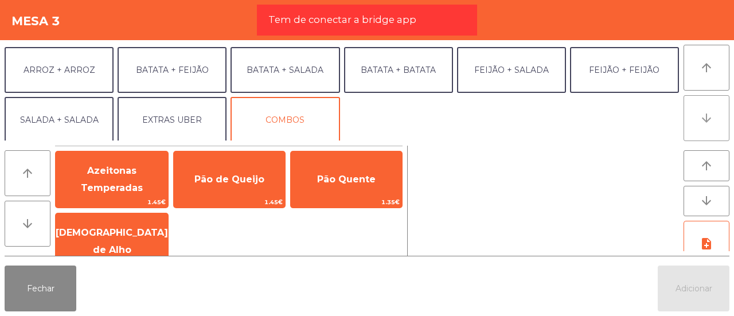
scroll to position [149, 0]
click at [698, 121] on button "arrow_downward" at bounding box center [706, 118] width 46 height 46
click at [713, 80] on button "arrow_upward" at bounding box center [706, 68] width 46 height 46
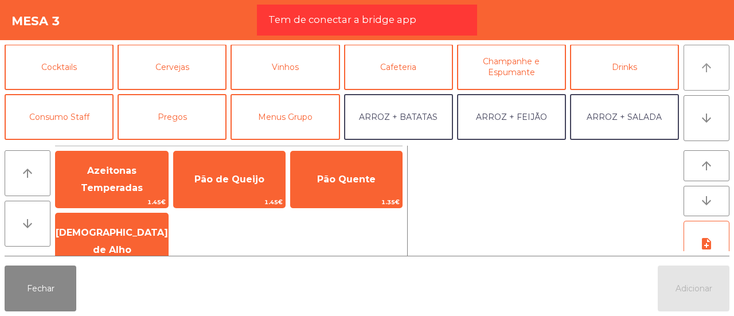
scroll to position [49, 0]
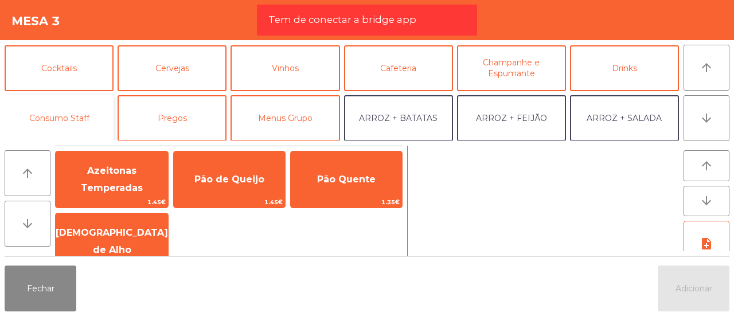
click at [95, 106] on button "Consumo Staff" at bounding box center [59, 118] width 109 height 46
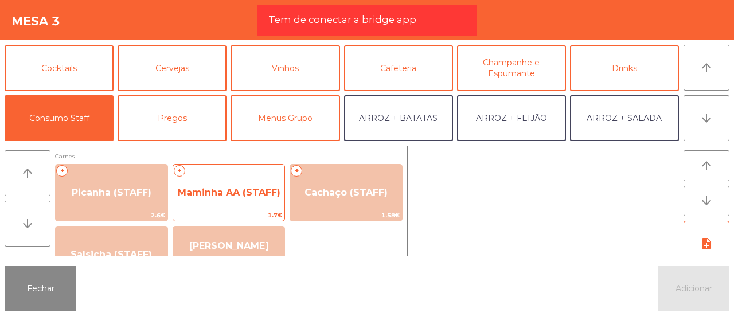
click at [204, 186] on span "Maminha AA (STAFF)" at bounding box center [229, 192] width 112 height 31
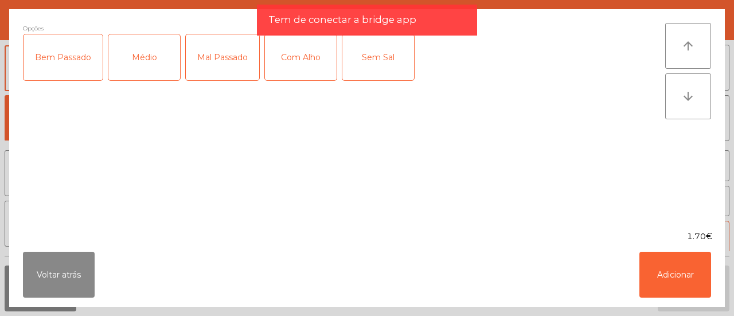
click at [146, 70] on div "Médio" at bounding box center [144, 57] width 72 height 46
click at [218, 70] on div "Mal Passado" at bounding box center [222, 57] width 73 height 46
click at [304, 62] on div "Com Alho" at bounding box center [301, 57] width 72 height 46
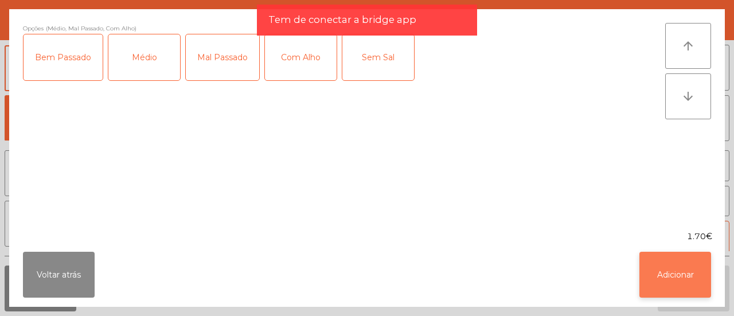
click at [670, 277] on button "Adicionar" at bounding box center [675, 275] width 72 height 46
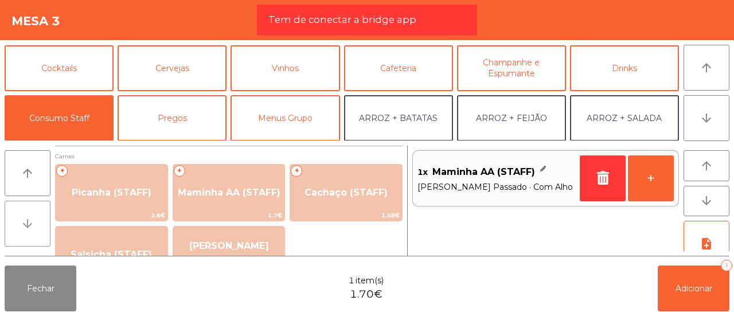
click at [29, 242] on button "arrow_downward" at bounding box center [28, 224] width 46 height 46
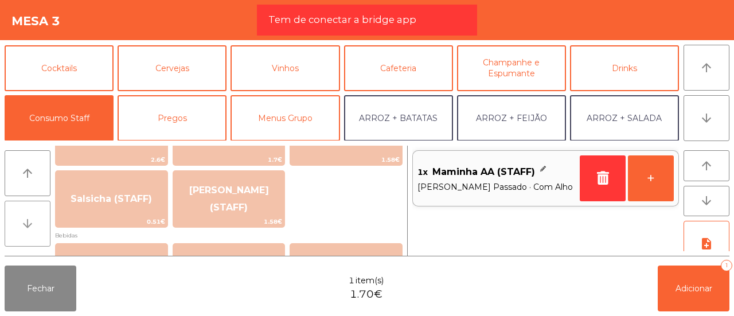
click at [29, 242] on button "arrow_downward" at bounding box center [28, 224] width 46 height 46
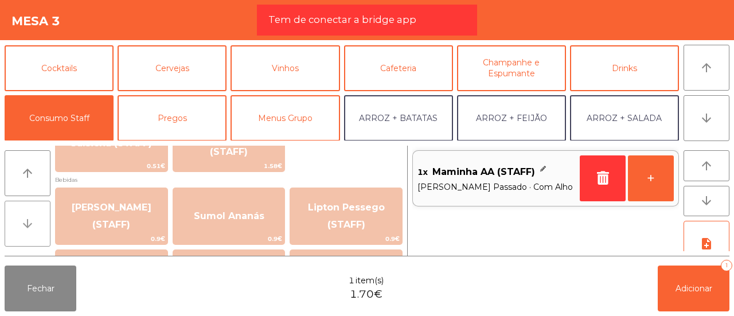
click at [29, 242] on button "arrow_downward" at bounding box center [28, 224] width 46 height 46
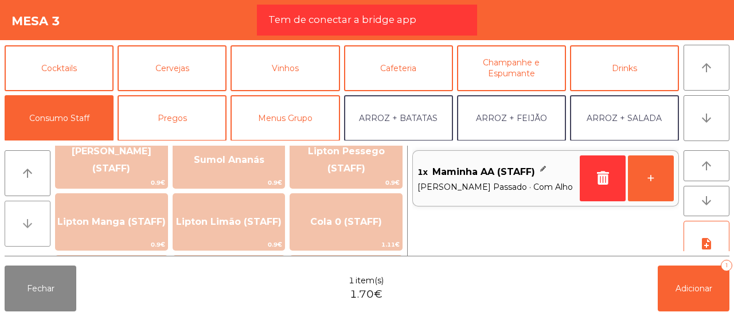
click at [29, 242] on button "arrow_downward" at bounding box center [28, 224] width 46 height 46
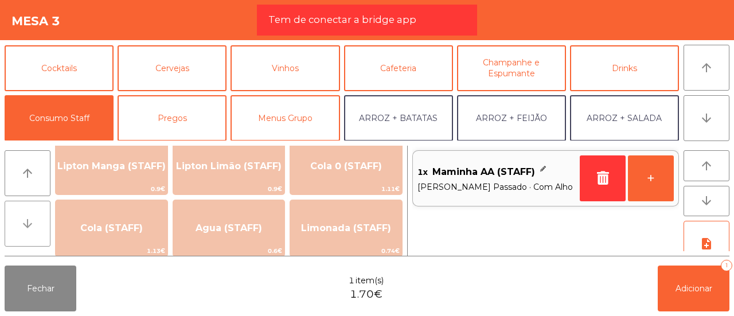
click at [29, 242] on button "arrow_downward" at bounding box center [28, 224] width 46 height 46
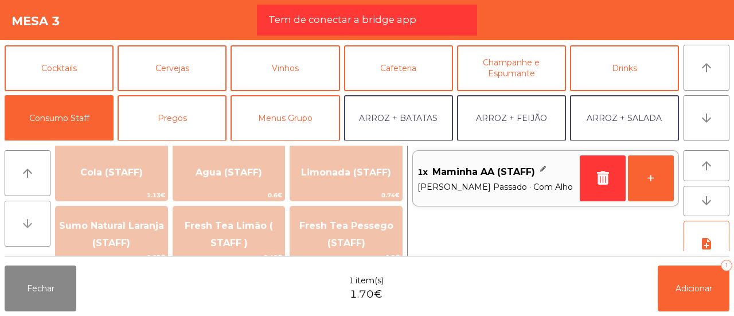
click at [29, 242] on button "arrow_downward" at bounding box center [28, 224] width 46 height 46
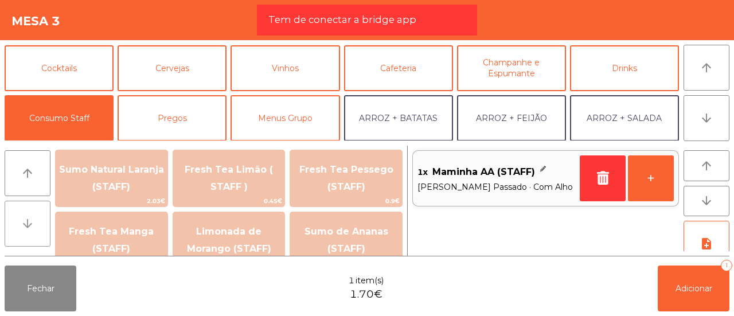
click at [29, 242] on button "arrow_downward" at bounding box center [28, 224] width 46 height 46
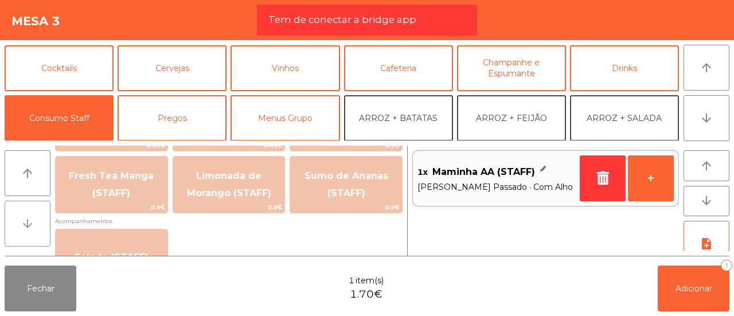
click at [29, 242] on button "arrow_downward" at bounding box center [28, 224] width 46 height 46
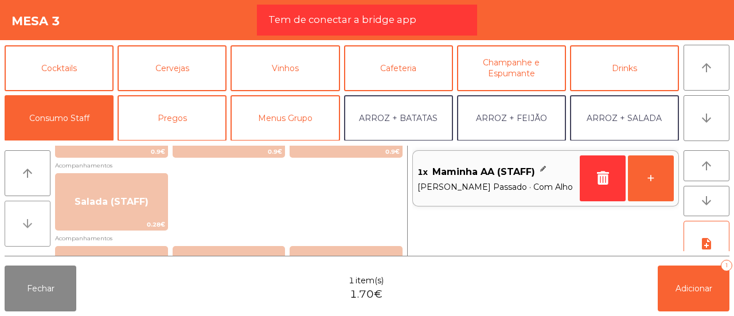
click at [29, 242] on button "arrow_downward" at bounding box center [28, 224] width 46 height 46
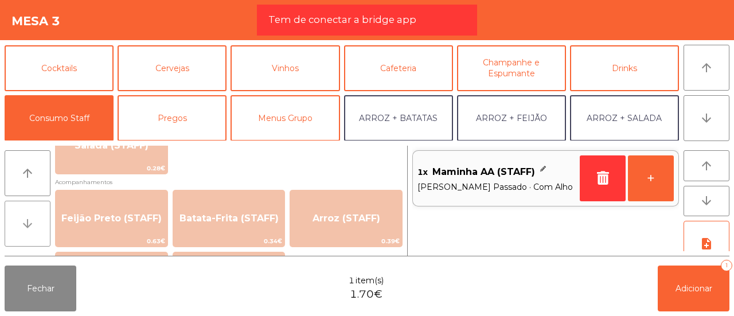
click at [29, 242] on button "arrow_downward" at bounding box center [28, 224] width 46 height 46
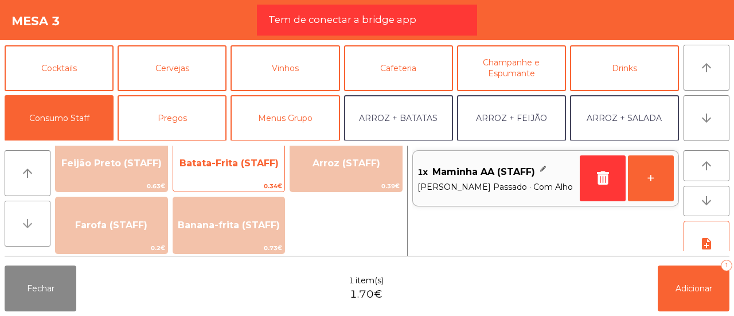
scroll to position [558, 0]
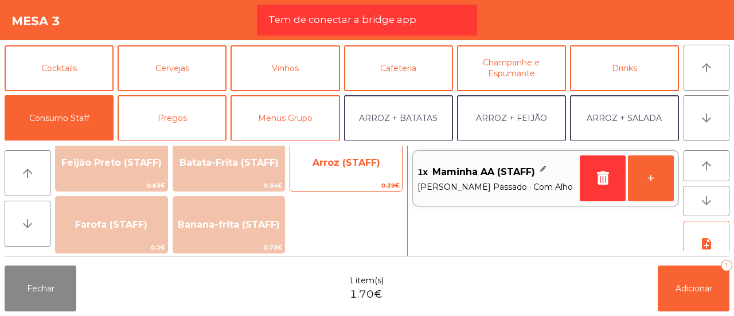
click at [322, 173] on span "Arroz (STAFF)" at bounding box center [346, 162] width 112 height 31
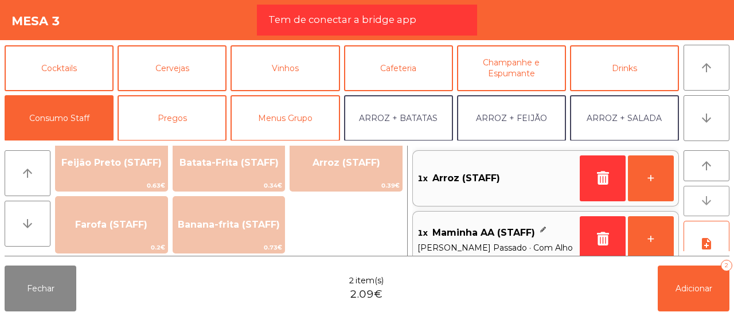
click at [704, 189] on button "arrow_downward" at bounding box center [706, 201] width 46 height 31
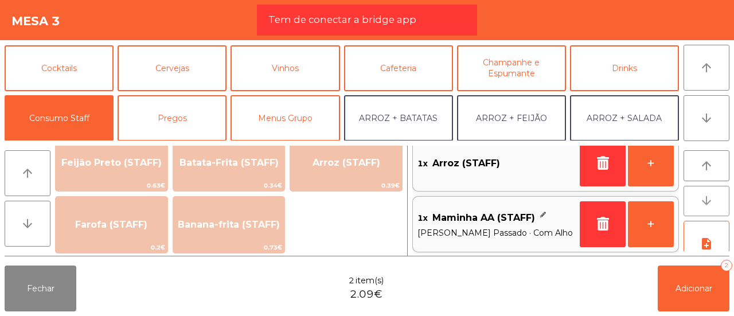
click at [704, 189] on button "arrow_downward" at bounding box center [706, 201] width 46 height 31
click at [704, 171] on icon "arrow_upward" at bounding box center [706, 166] width 14 height 14
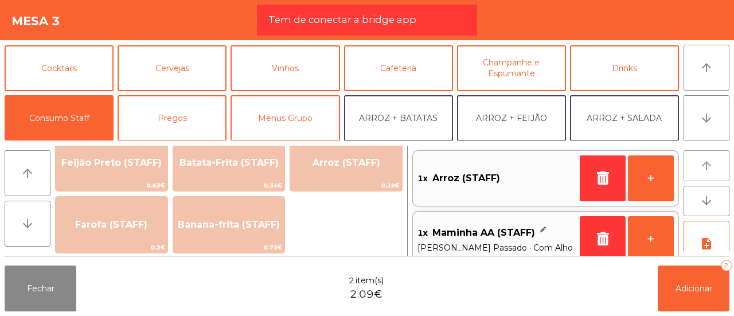
click at [704, 171] on icon "arrow_upward" at bounding box center [706, 166] width 14 height 14
click at [26, 179] on icon "arrow_upward" at bounding box center [28, 173] width 14 height 14
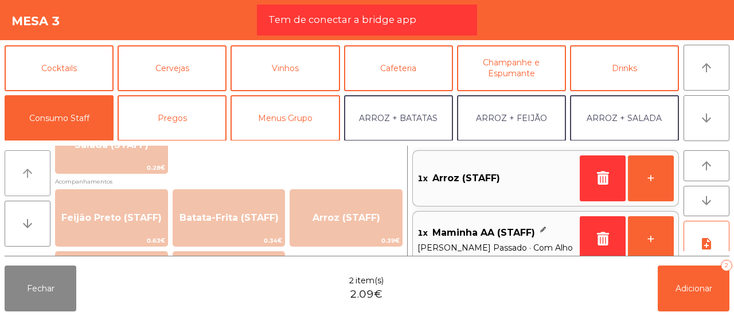
click at [26, 179] on icon "arrow_upward" at bounding box center [28, 173] width 14 height 14
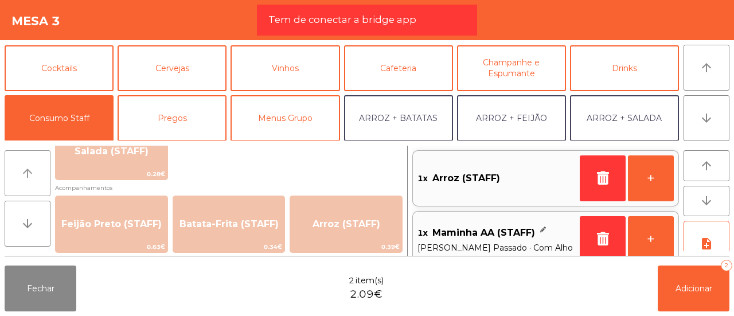
click at [26, 179] on icon "arrow_upward" at bounding box center [28, 173] width 14 height 14
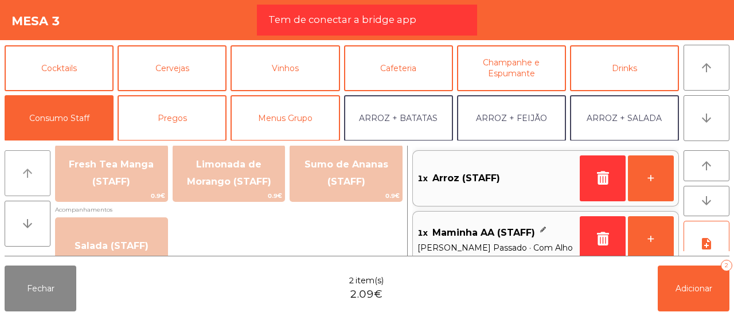
click at [26, 179] on icon "arrow_upward" at bounding box center [28, 173] width 14 height 14
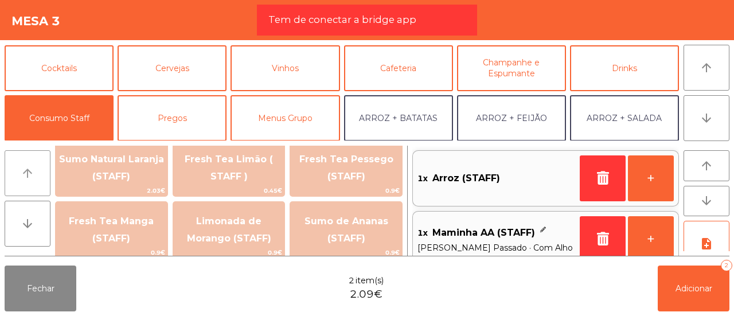
click at [26, 179] on icon "arrow_upward" at bounding box center [28, 173] width 14 height 14
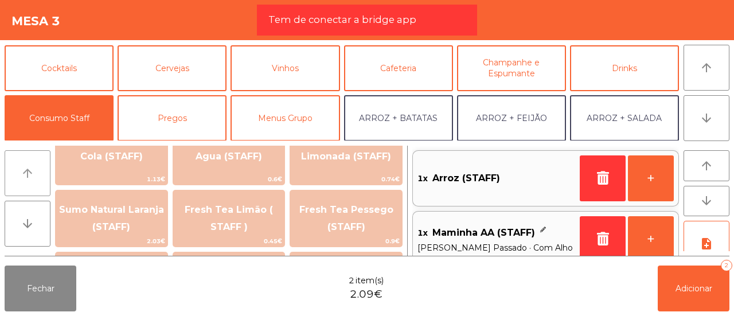
click at [26, 179] on icon "arrow_upward" at bounding box center [28, 173] width 14 height 14
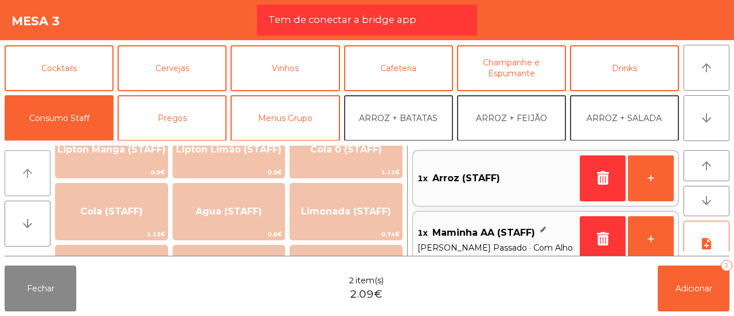
click at [26, 179] on icon "arrow_upward" at bounding box center [28, 173] width 14 height 14
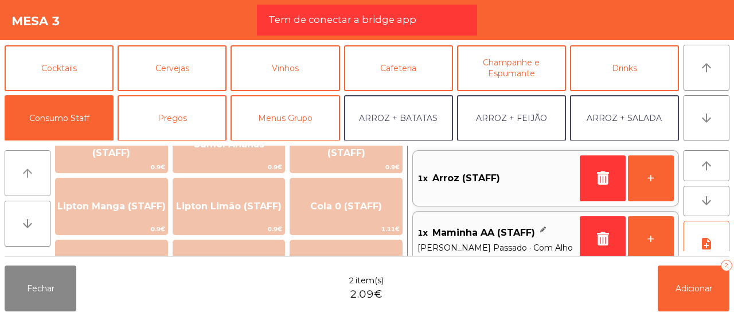
click at [26, 179] on icon "arrow_upward" at bounding box center [28, 173] width 14 height 14
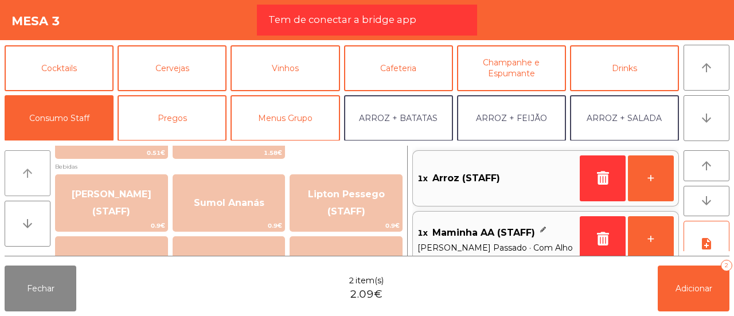
click at [26, 179] on icon "arrow_upward" at bounding box center [28, 173] width 14 height 14
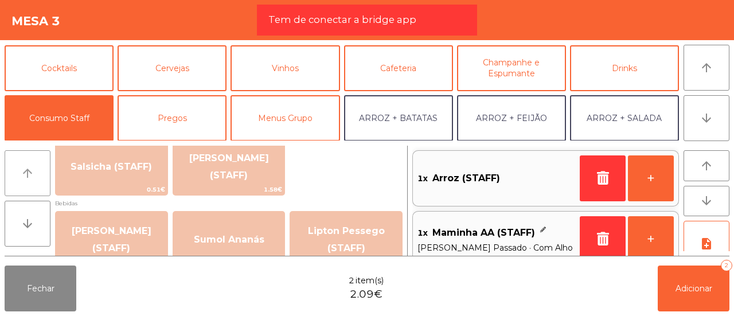
click at [26, 179] on icon "arrow_upward" at bounding box center [28, 173] width 14 height 14
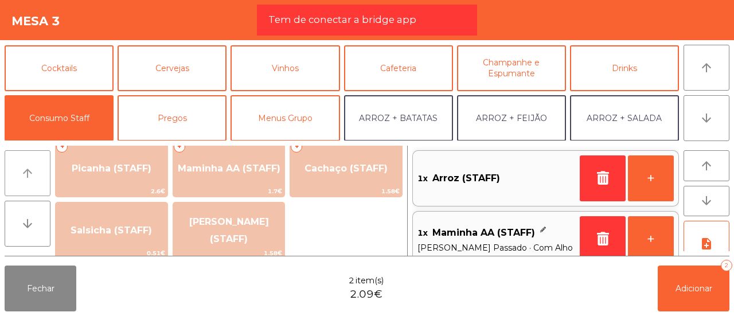
click at [26, 179] on icon "arrow_upward" at bounding box center [28, 173] width 14 height 14
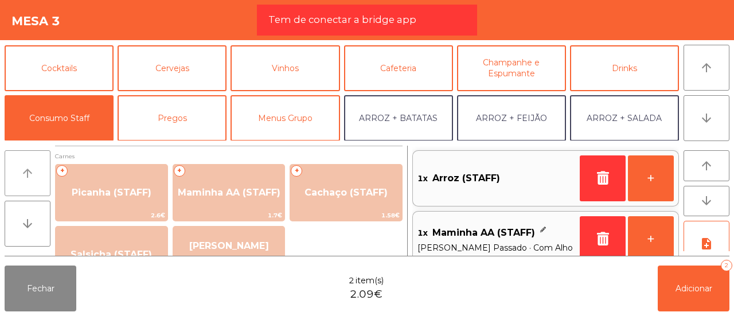
click at [26, 179] on icon "arrow_upward" at bounding box center [28, 173] width 14 height 14
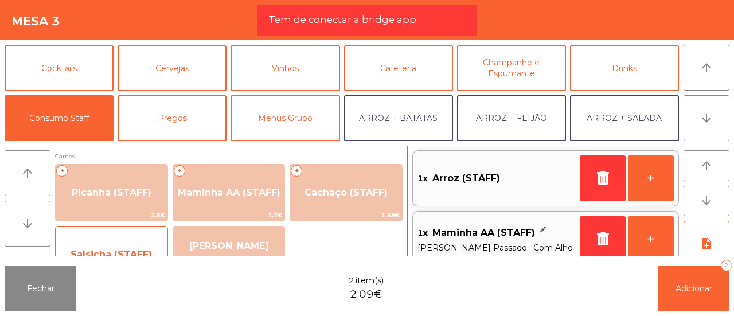
click at [131, 232] on div "Salsicha (STAFF) 0.51€" at bounding box center [111, 254] width 113 height 57
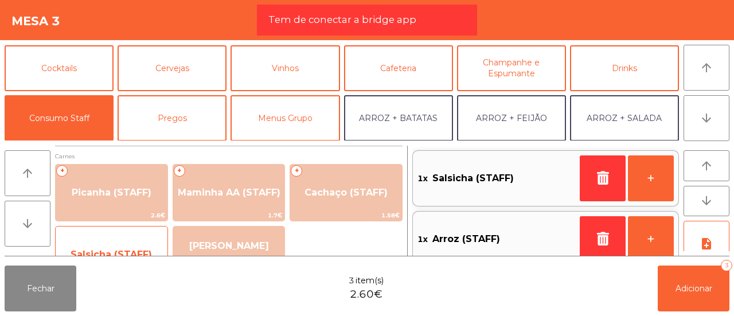
scroll to position [5, 0]
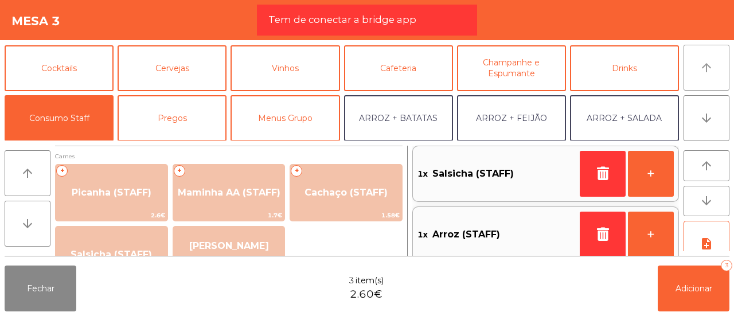
click at [699, 68] on icon "arrow_upward" at bounding box center [706, 68] width 14 height 14
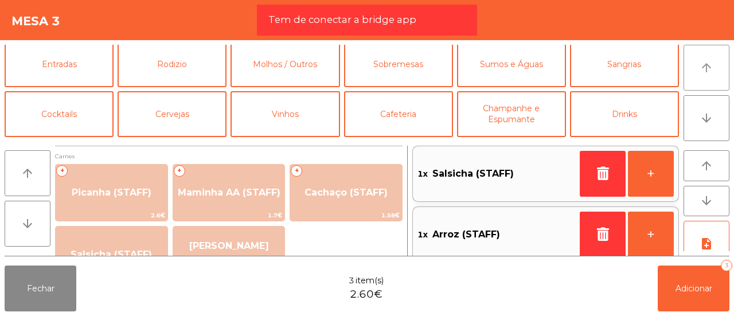
click at [699, 68] on icon "arrow_upward" at bounding box center [706, 68] width 14 height 14
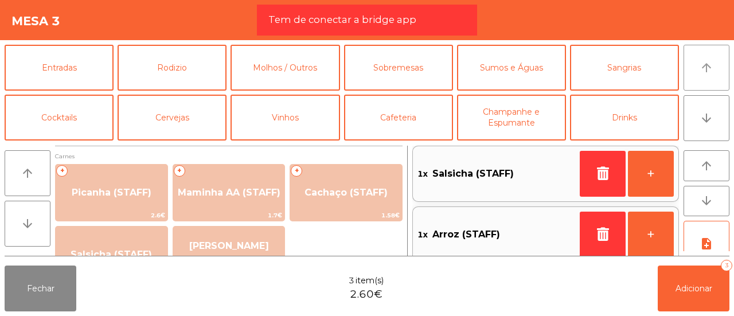
click at [699, 68] on icon "arrow_upward" at bounding box center [706, 68] width 14 height 14
click at [261, 69] on button "Molhos / Outros" at bounding box center [284, 68] width 109 height 46
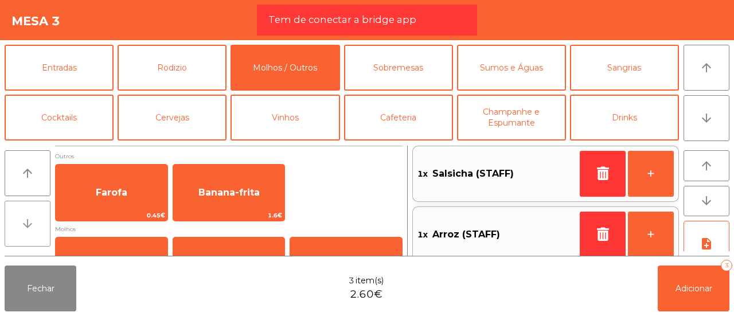
click at [14, 218] on button "arrow_downward" at bounding box center [28, 224] width 46 height 46
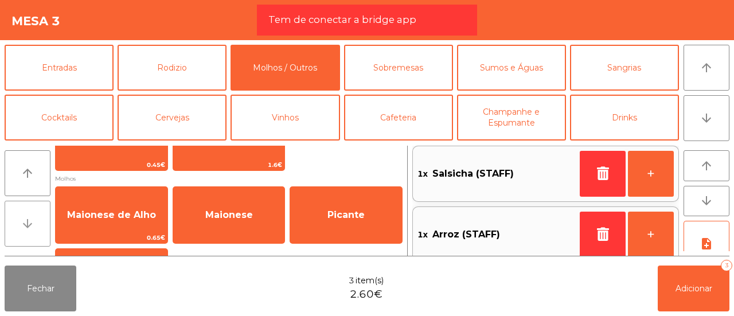
click at [14, 218] on button "arrow_downward" at bounding box center [28, 224] width 46 height 46
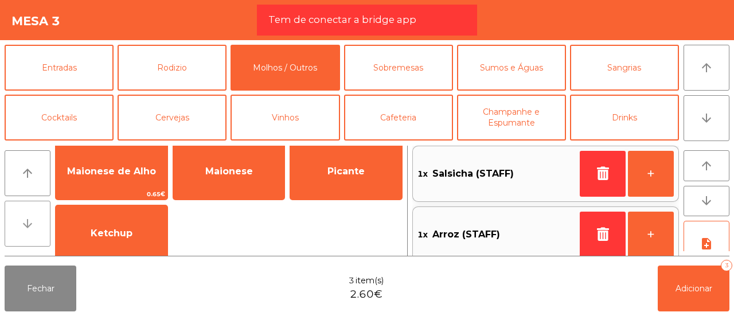
click at [14, 218] on button "arrow_downward" at bounding box center [28, 224] width 46 height 46
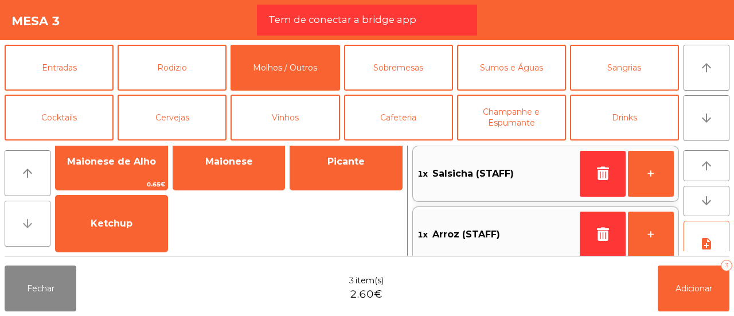
scroll to position [104, 0]
click at [14, 218] on button "arrow_downward" at bounding box center [28, 224] width 46 height 46
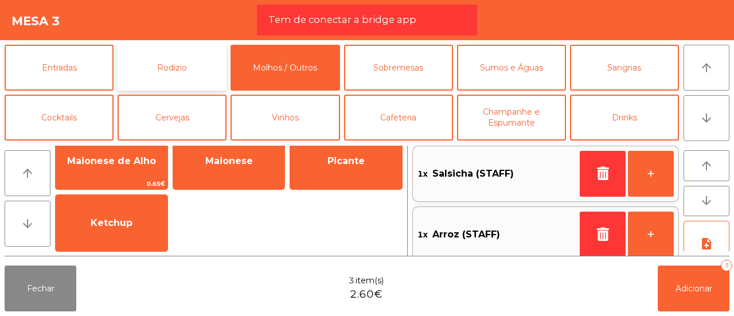
click at [162, 73] on button "Rodizio" at bounding box center [172, 68] width 109 height 46
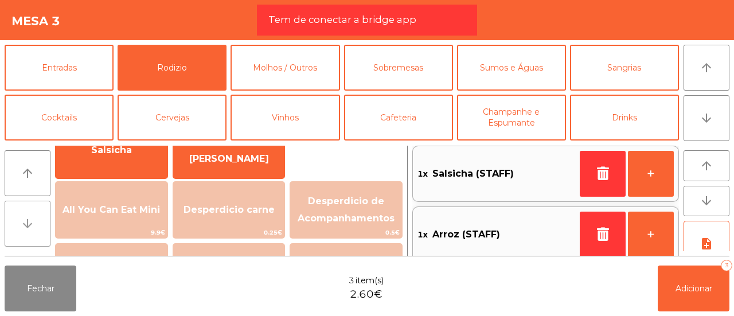
click at [36, 218] on button "arrow_downward" at bounding box center [28, 224] width 46 height 46
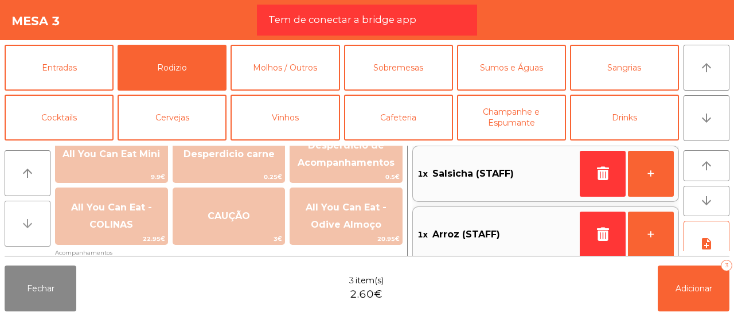
click at [36, 218] on button "arrow_downward" at bounding box center [28, 224] width 46 height 46
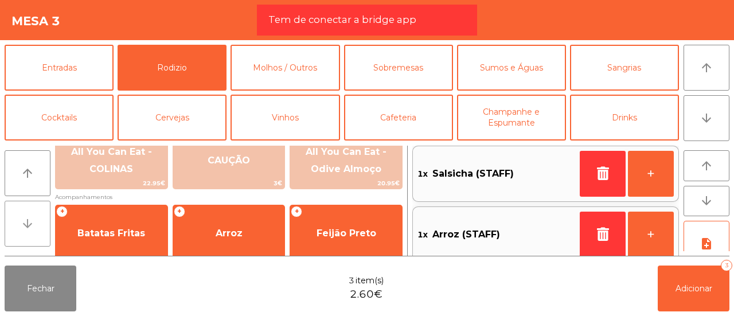
click at [36, 218] on button "arrow_downward" at bounding box center [28, 224] width 46 height 46
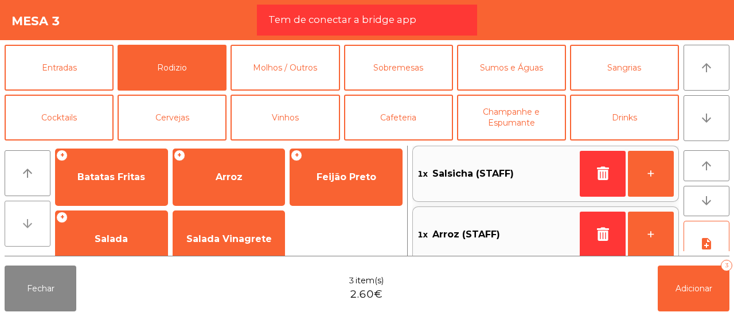
click at [36, 218] on button "arrow_downward" at bounding box center [28, 224] width 46 height 46
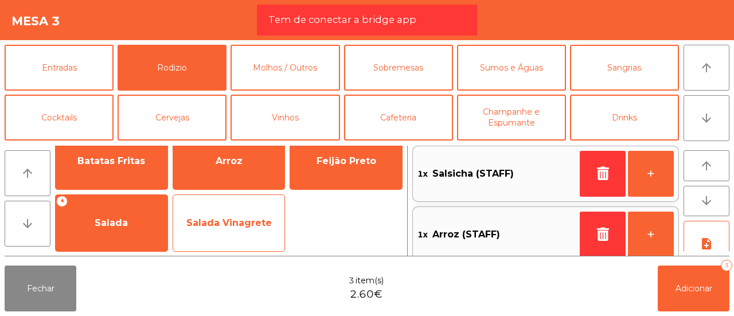
click at [216, 214] on span "Salada Vinagrete" at bounding box center [229, 223] width 112 height 31
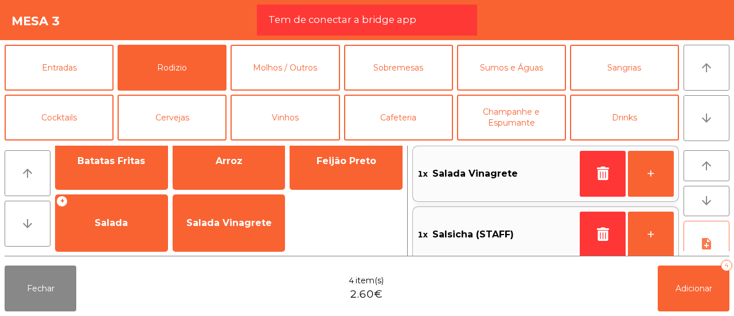
click at [703, 226] on button "note_add" at bounding box center [706, 244] width 46 height 46
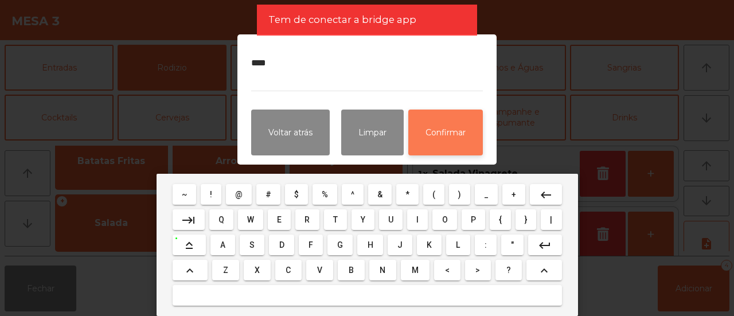
type textarea "****"
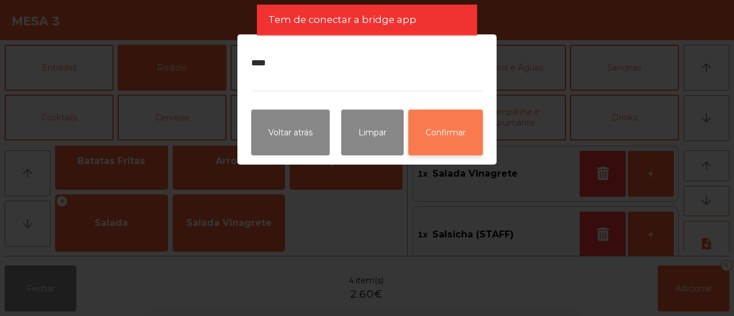
click at [456, 118] on button "Confirmar" at bounding box center [445, 132] width 75 height 46
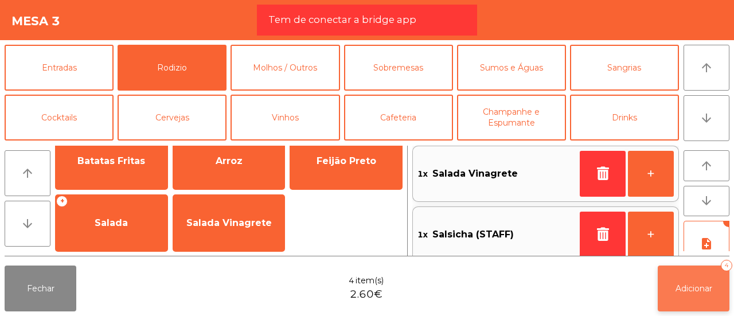
click at [692, 289] on span "Adicionar" at bounding box center [693, 288] width 37 height 10
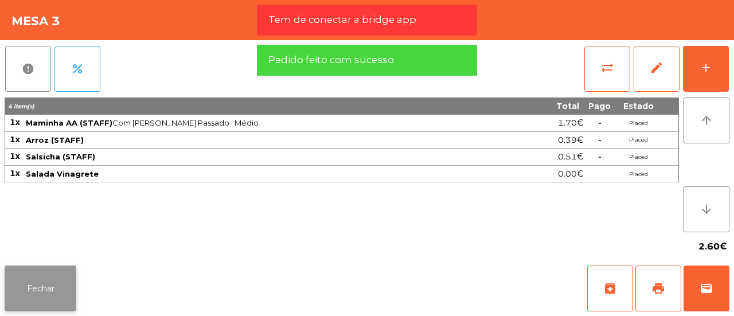
click at [42, 286] on button "Fechar" at bounding box center [41, 288] width 72 height 46
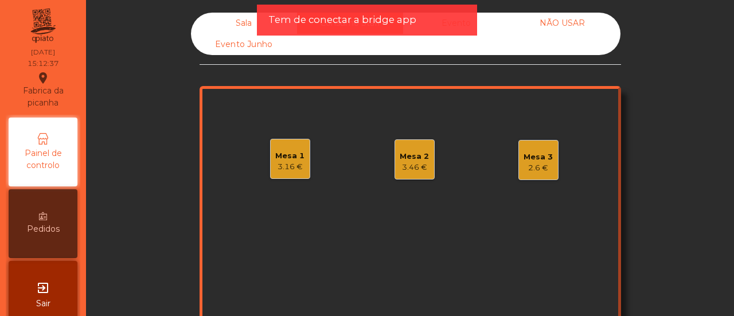
click at [244, 13] on div "Sala" at bounding box center [244, 23] width 106 height 21
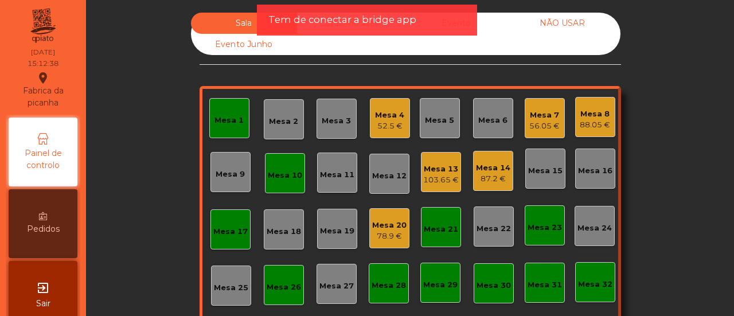
click at [93, 85] on div "Sala Consumo Staff Evento NÃO USAR Evento Junho Mesa 1 Mesa 2 Mesa 3 Mesa 4 52.…" at bounding box center [410, 225] width 634 height 424
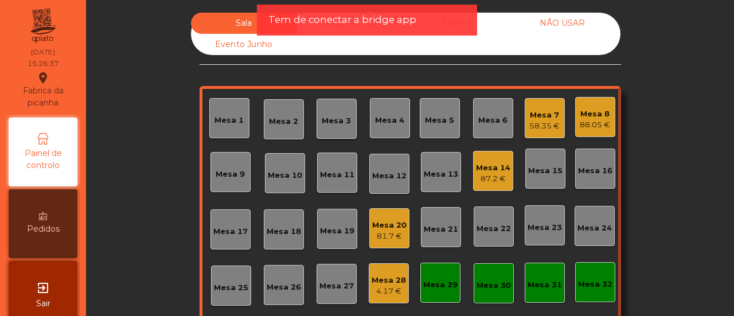
click at [380, 237] on div "81.7 €" at bounding box center [389, 235] width 34 height 11
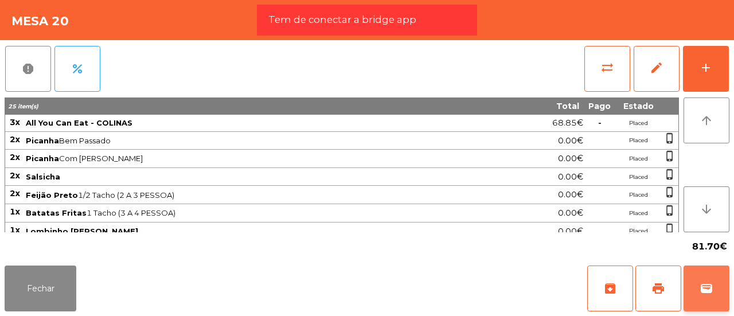
click at [690, 267] on button "wallet" at bounding box center [706, 288] width 46 height 46
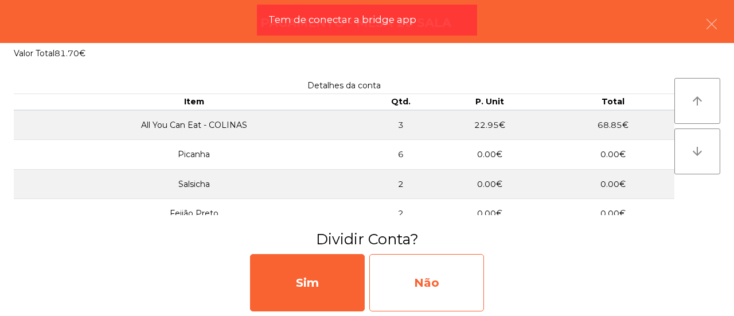
click at [437, 268] on div "Não" at bounding box center [426, 282] width 115 height 57
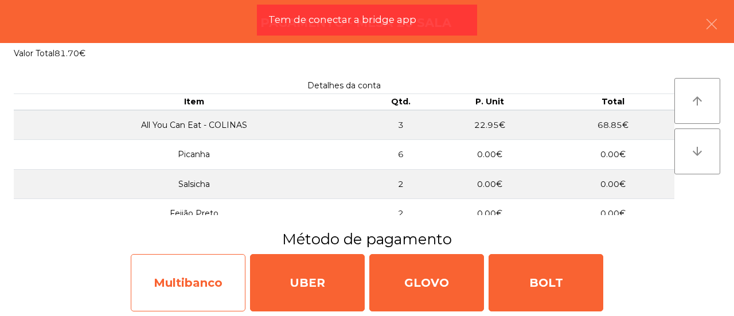
click at [233, 261] on div "Multibanco" at bounding box center [188, 282] width 115 height 57
select select "**"
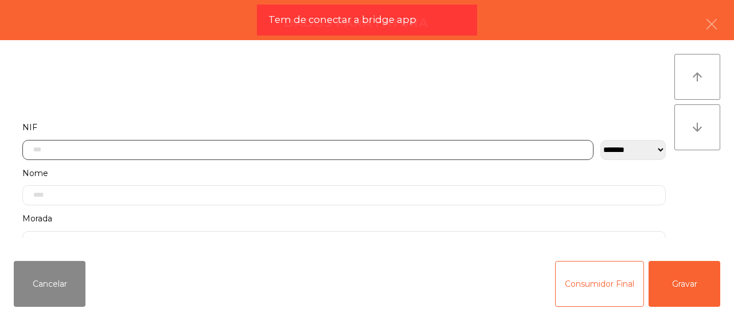
click at [211, 151] on input "text" at bounding box center [307, 150] width 571 height 20
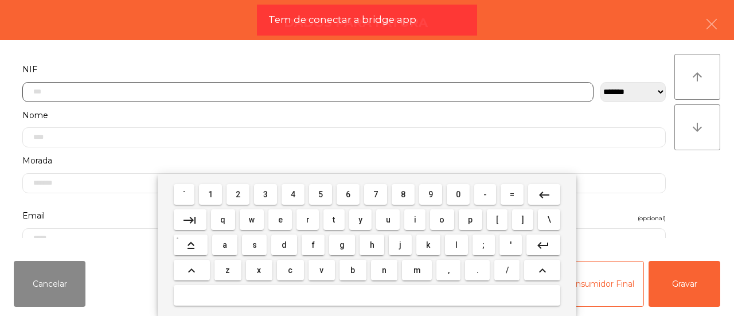
scroll to position [65, 0]
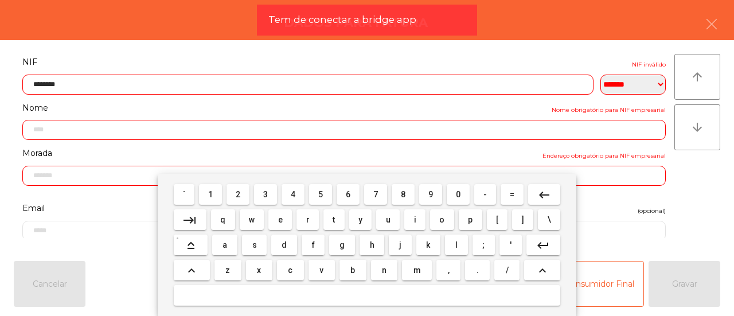
type input "*********"
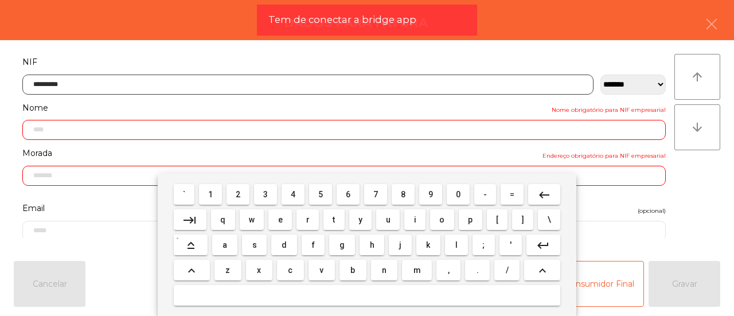
type input "**********"
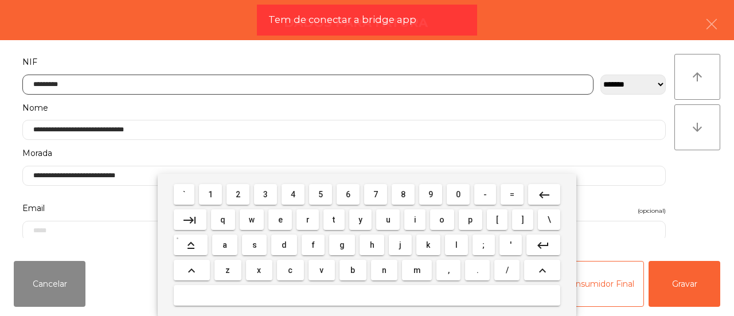
type input "*********"
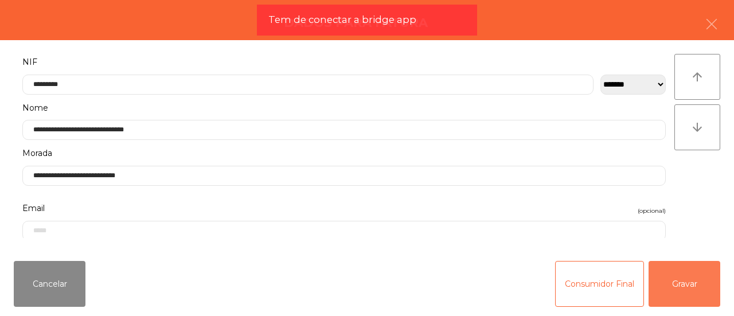
click at [699, 281] on button "Gravar" at bounding box center [684, 284] width 72 height 46
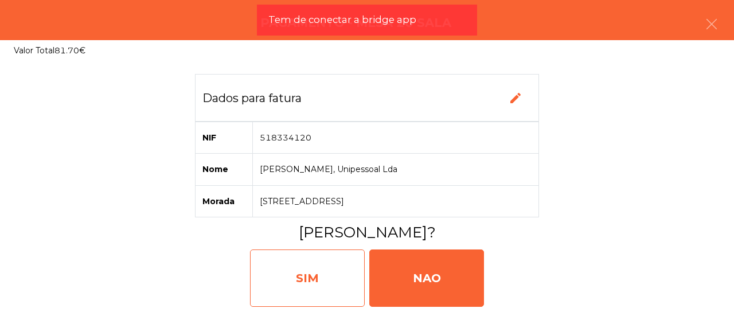
click at [265, 276] on div "SIM" at bounding box center [307, 277] width 115 height 57
